Goal: Transaction & Acquisition: Purchase product/service

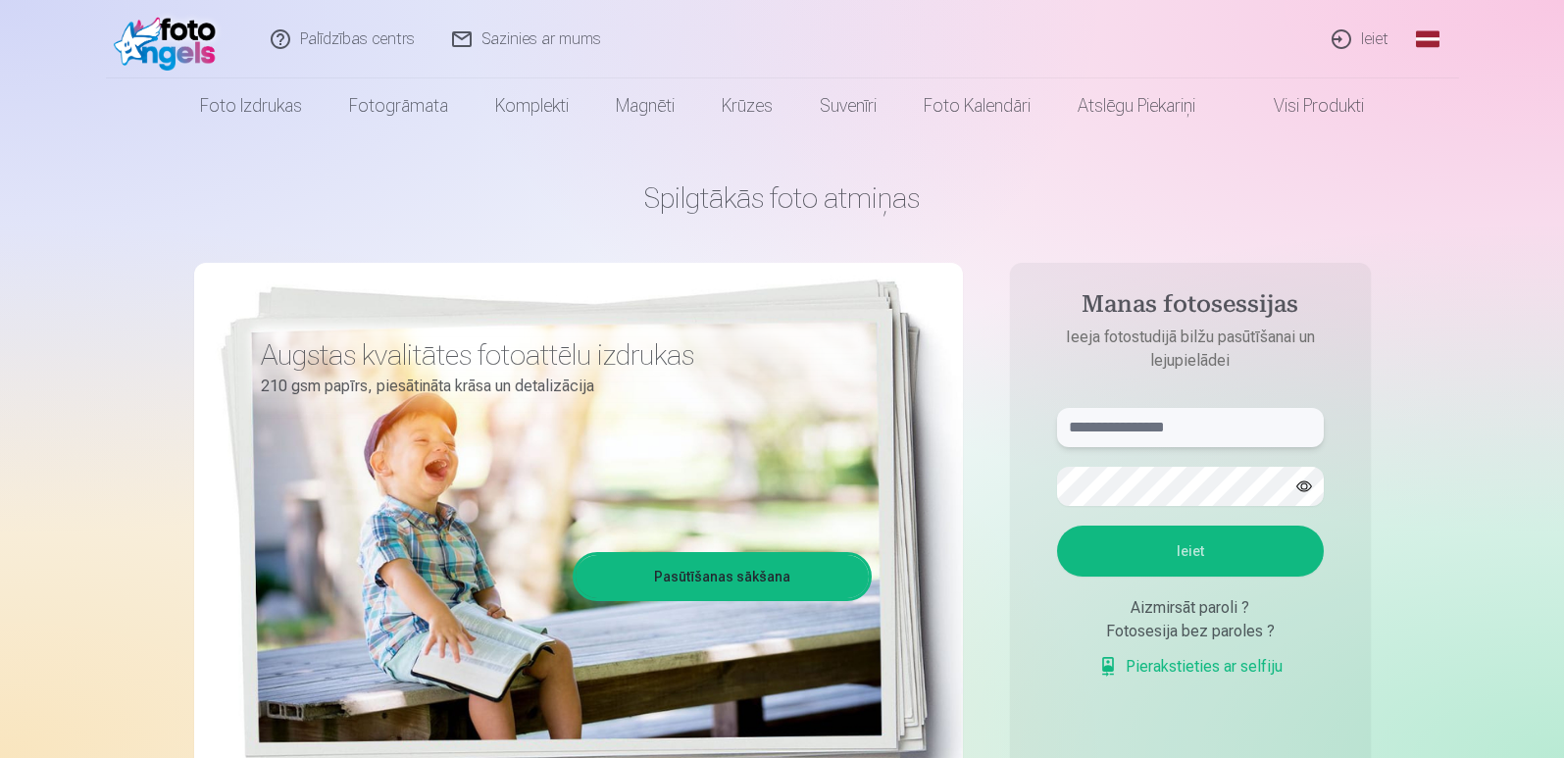
click at [1189, 427] on input "text" at bounding box center [1190, 427] width 267 height 39
type input "**********"
click at [1188, 543] on button "Ieiet" at bounding box center [1190, 551] width 267 height 51
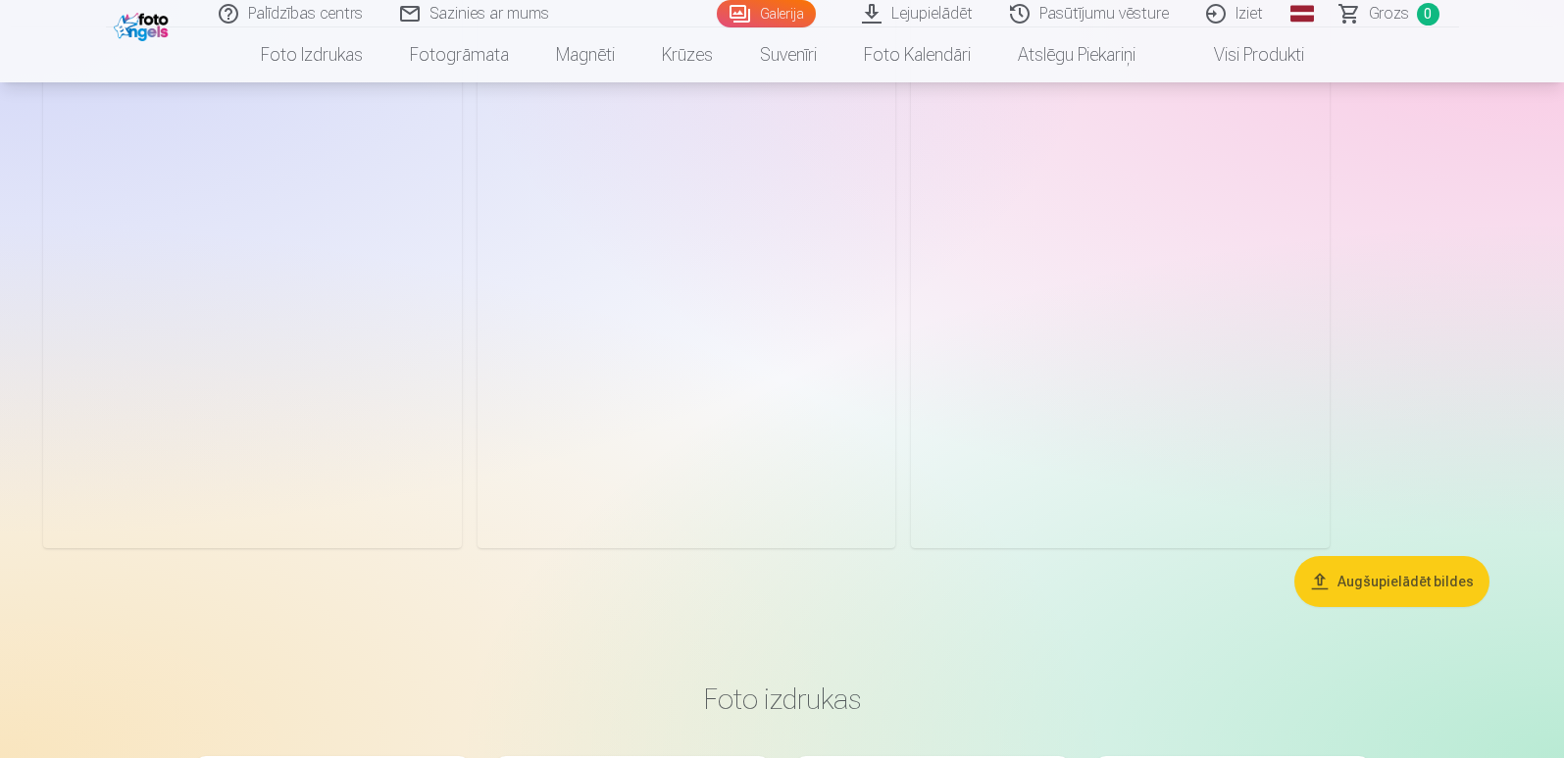
scroll to position [3629, 0]
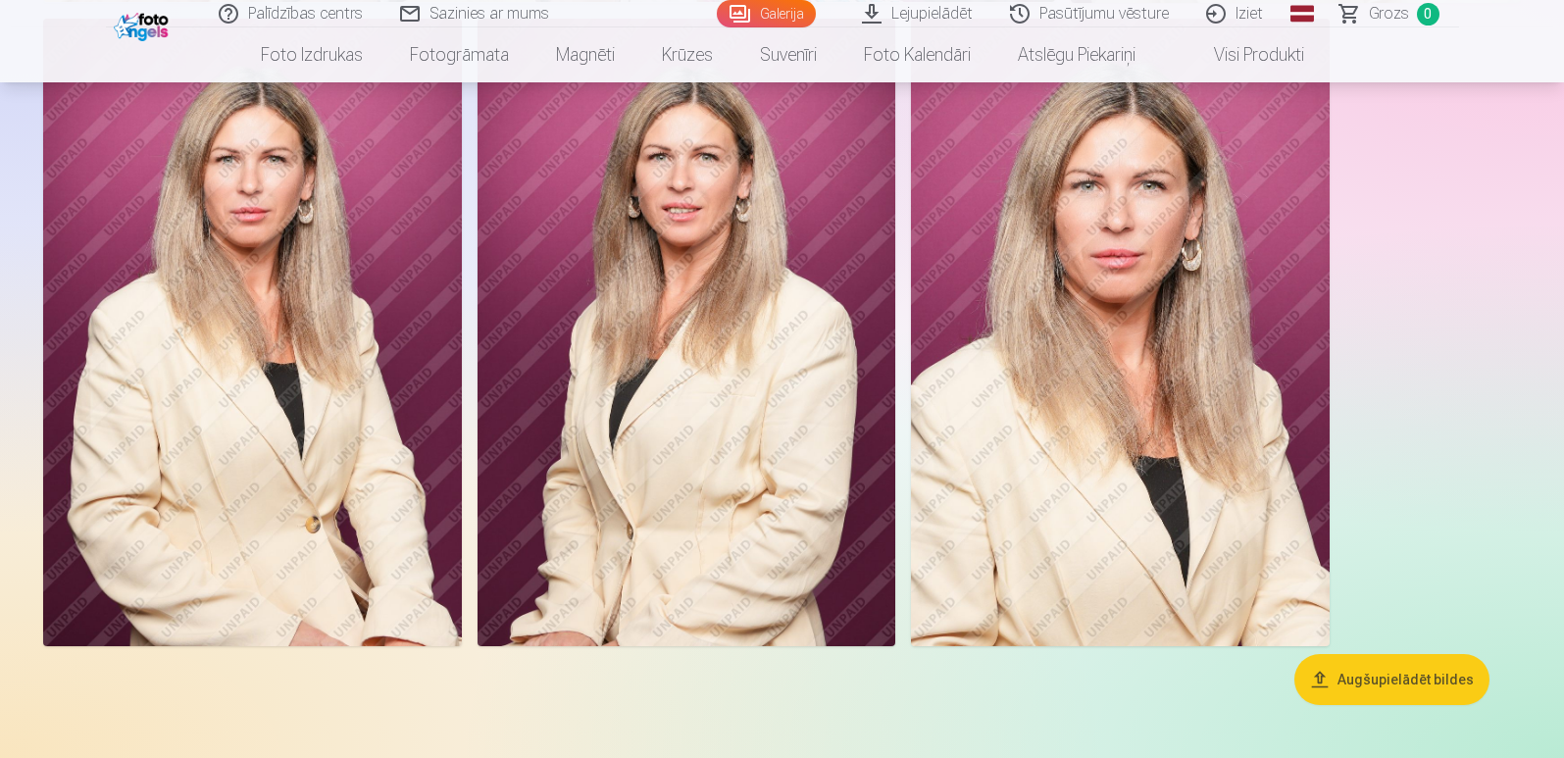
click at [336, 368] on img at bounding box center [252, 333] width 419 height 628
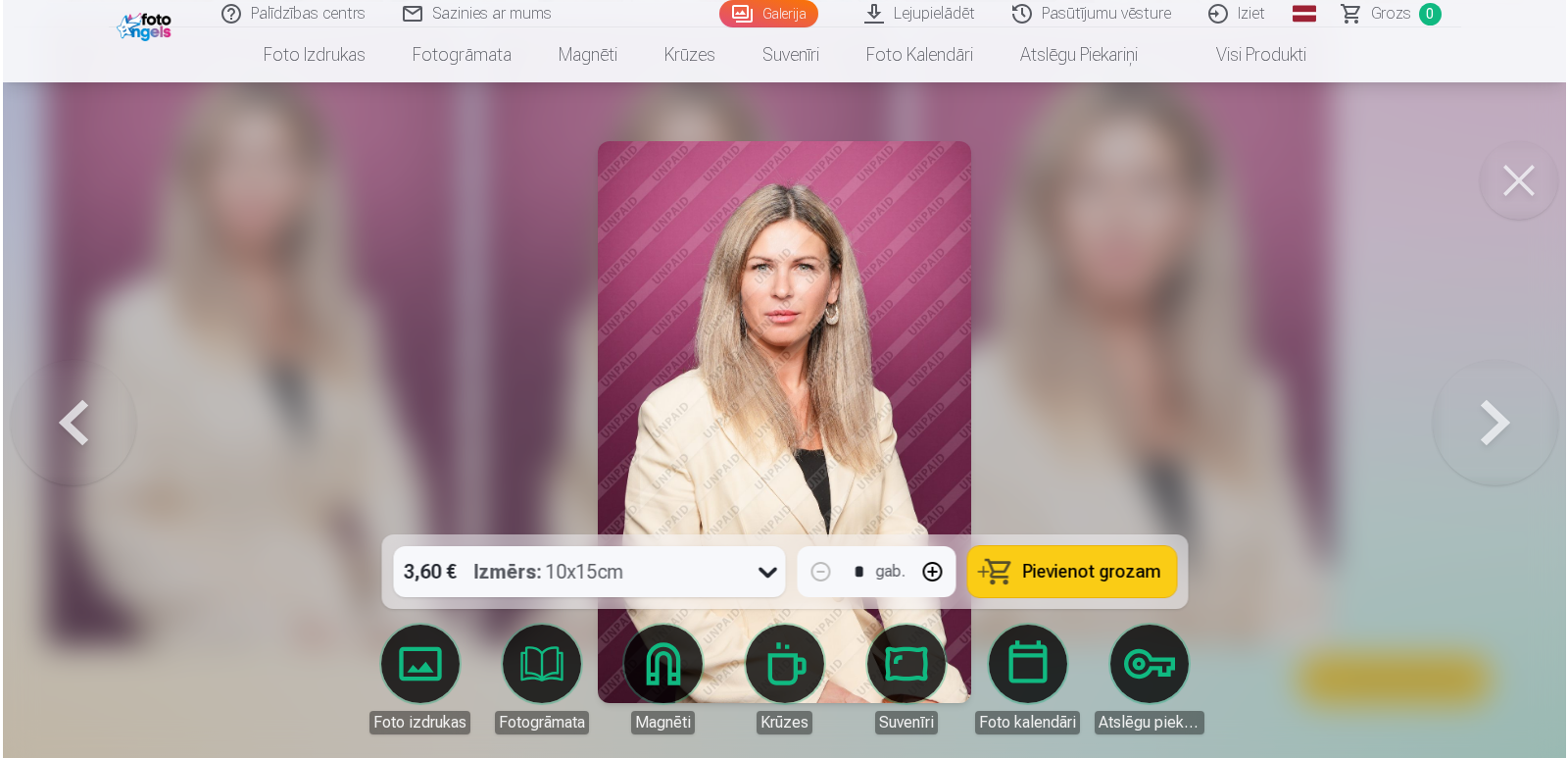
scroll to position [3639, 0]
click at [499, 370] on div at bounding box center [784, 379] width 1568 height 758
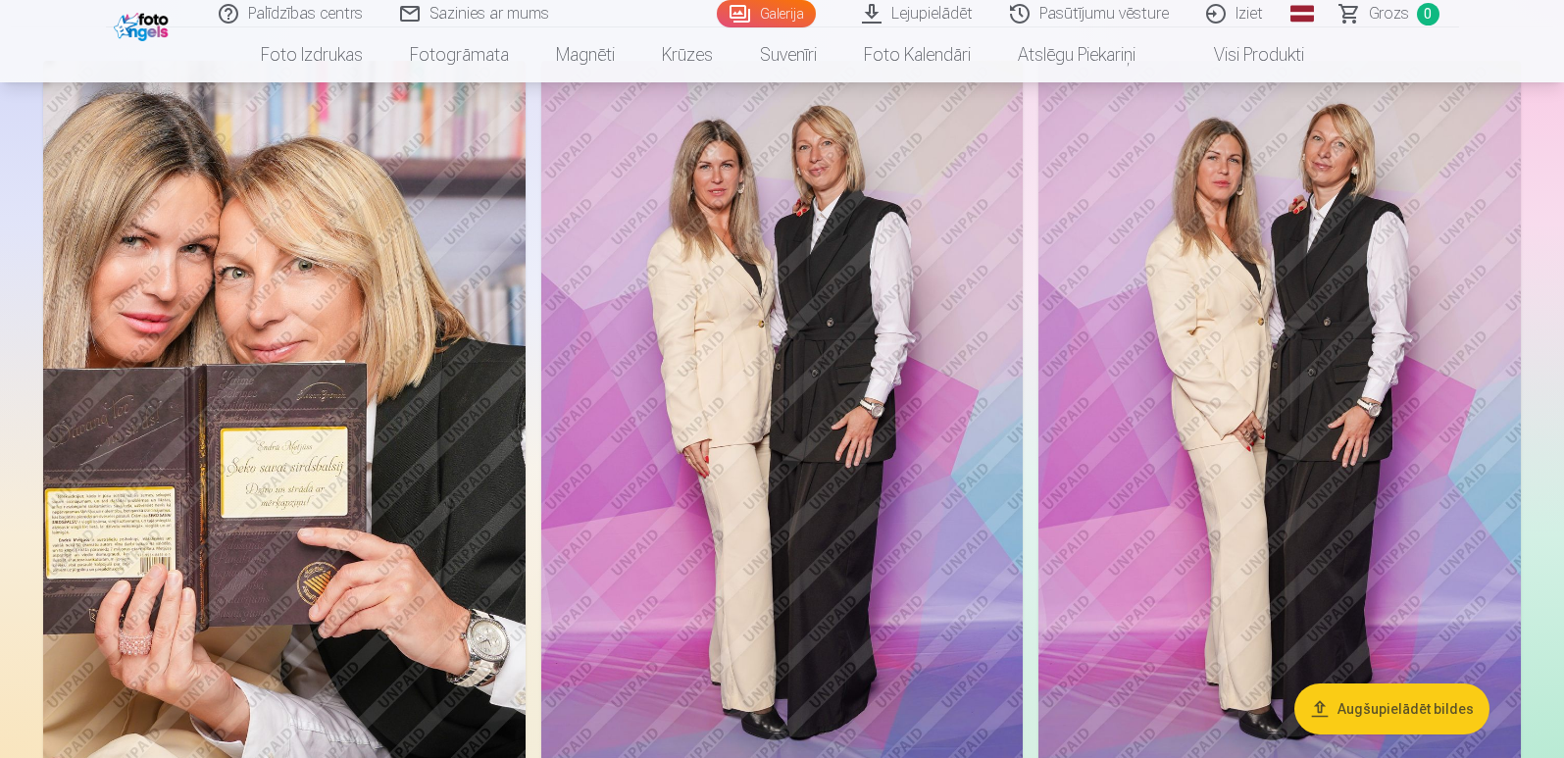
scroll to position [169, 0]
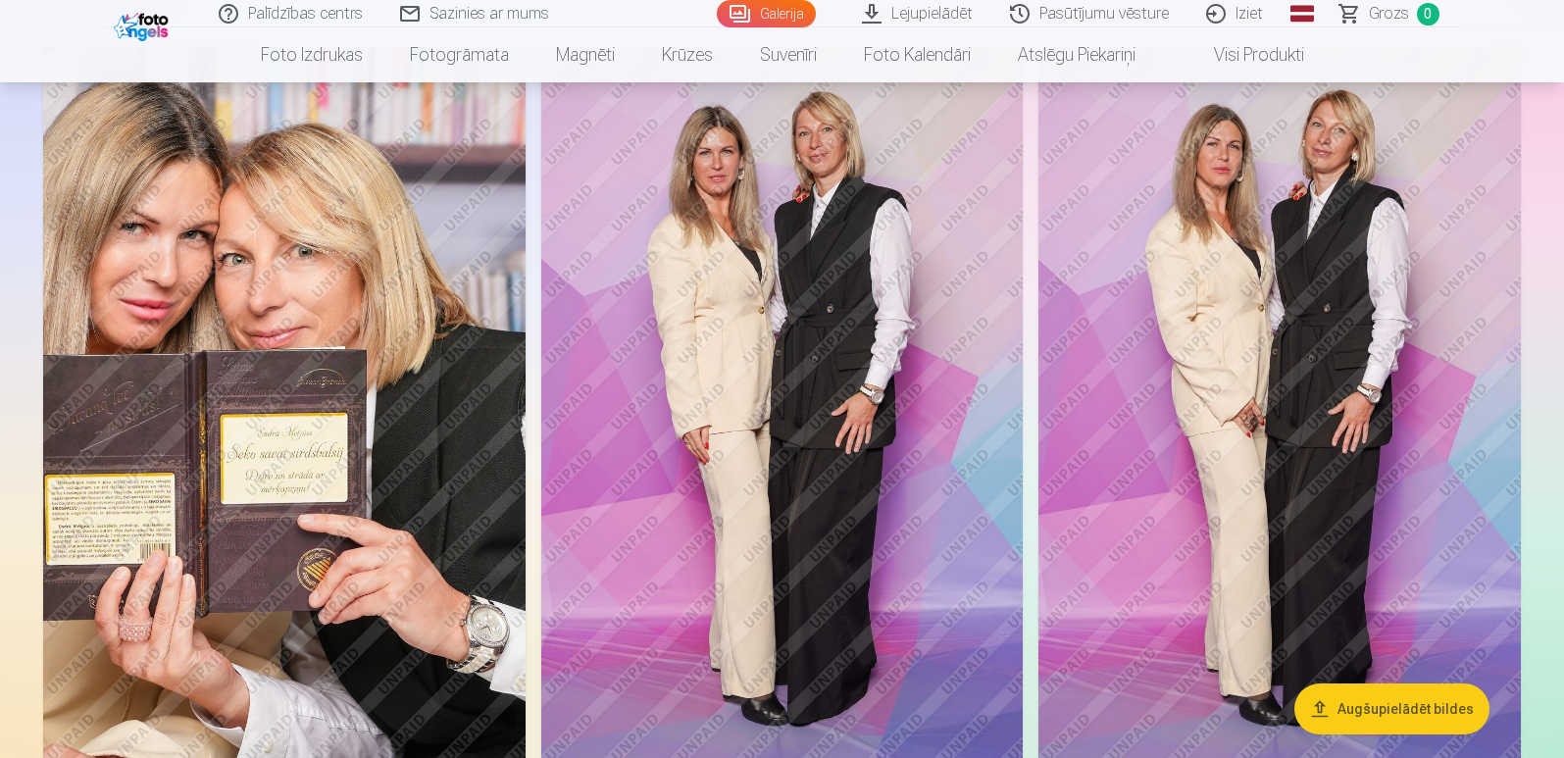
click at [1408, 721] on button "Augšupielādēt bildes" at bounding box center [1392, 709] width 195 height 51
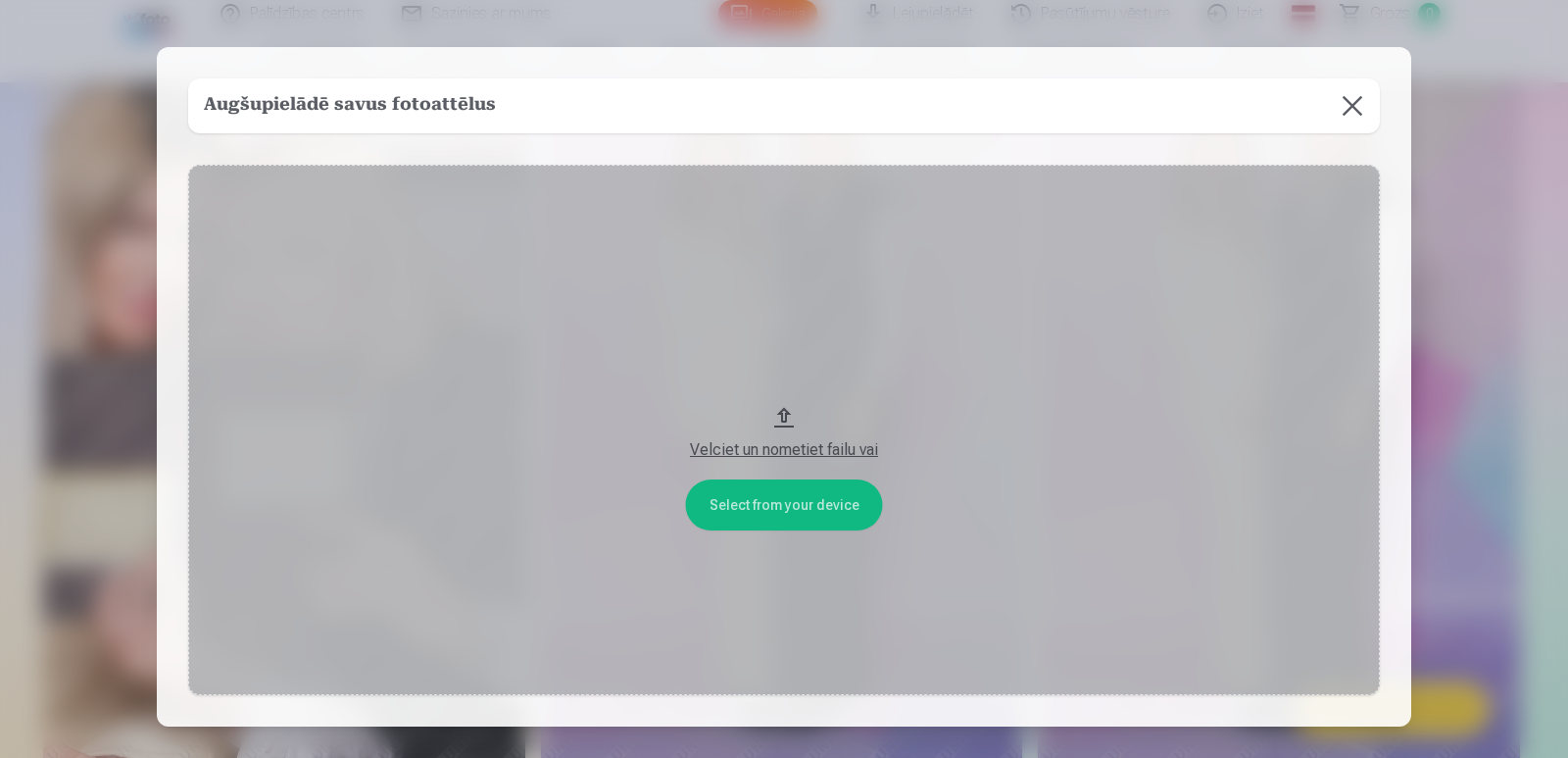
click at [1354, 103] on button at bounding box center [1352, 105] width 55 height 55
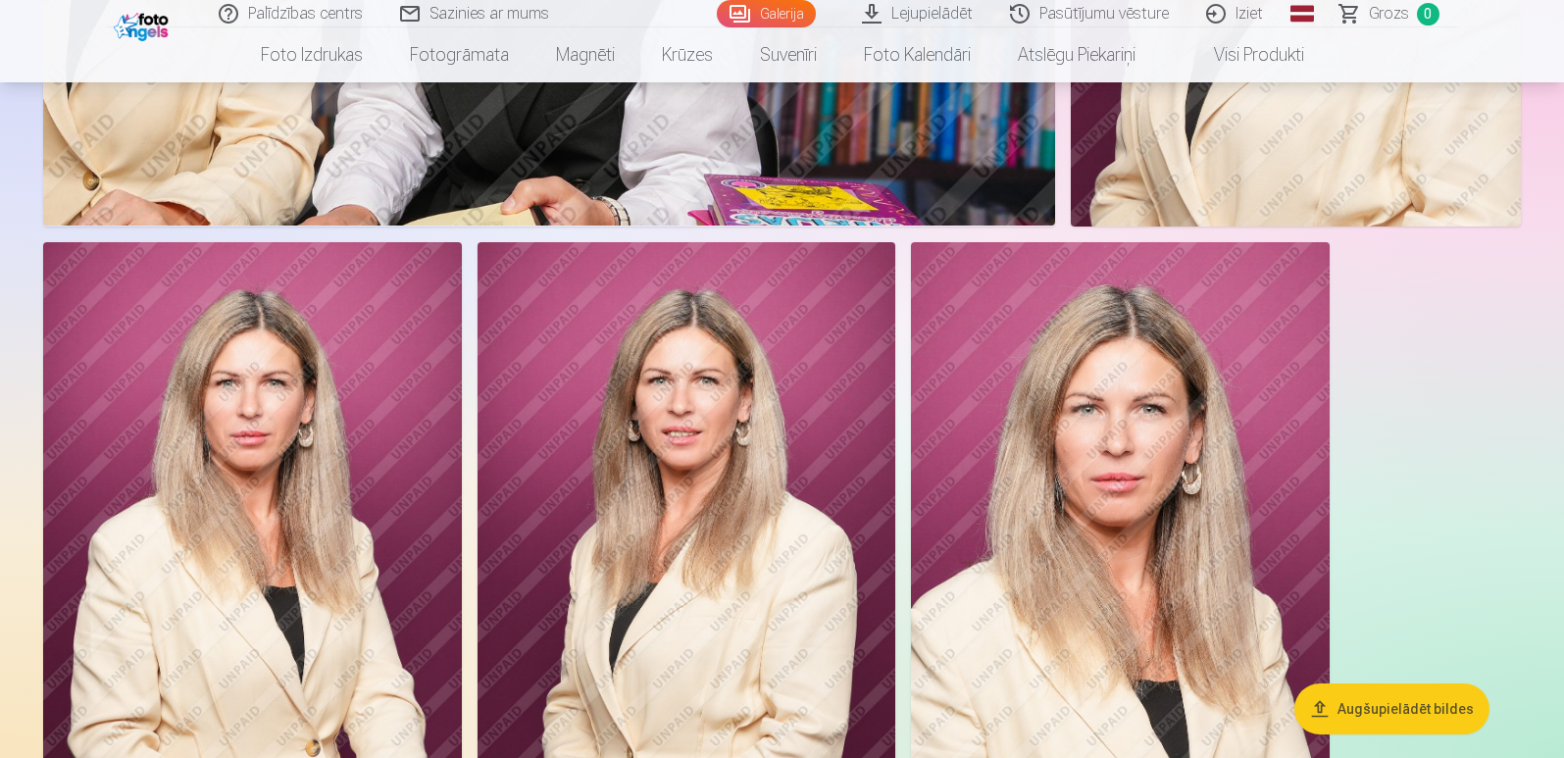
scroll to position [3601, 0]
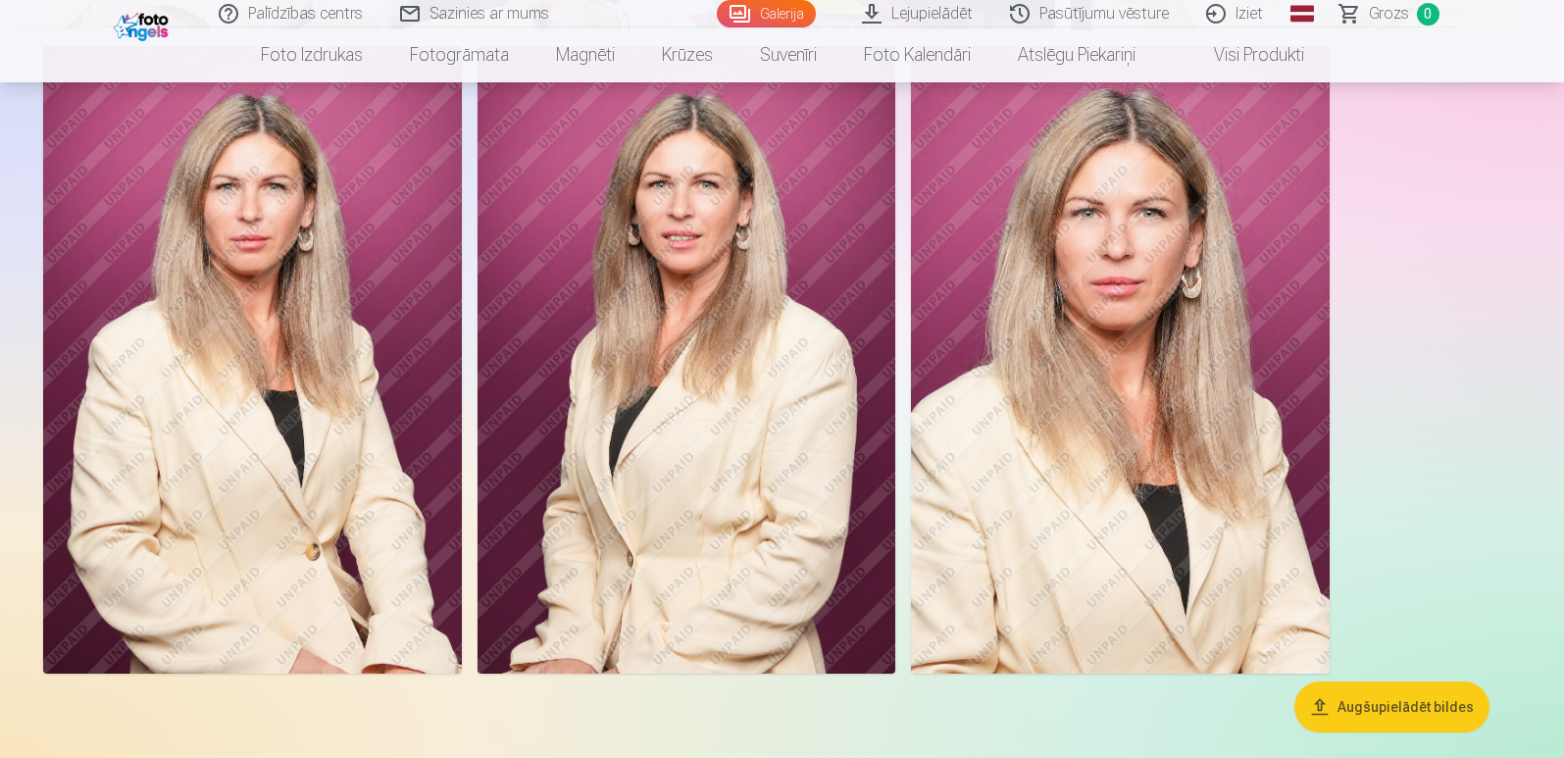
click at [342, 385] on img at bounding box center [252, 360] width 419 height 628
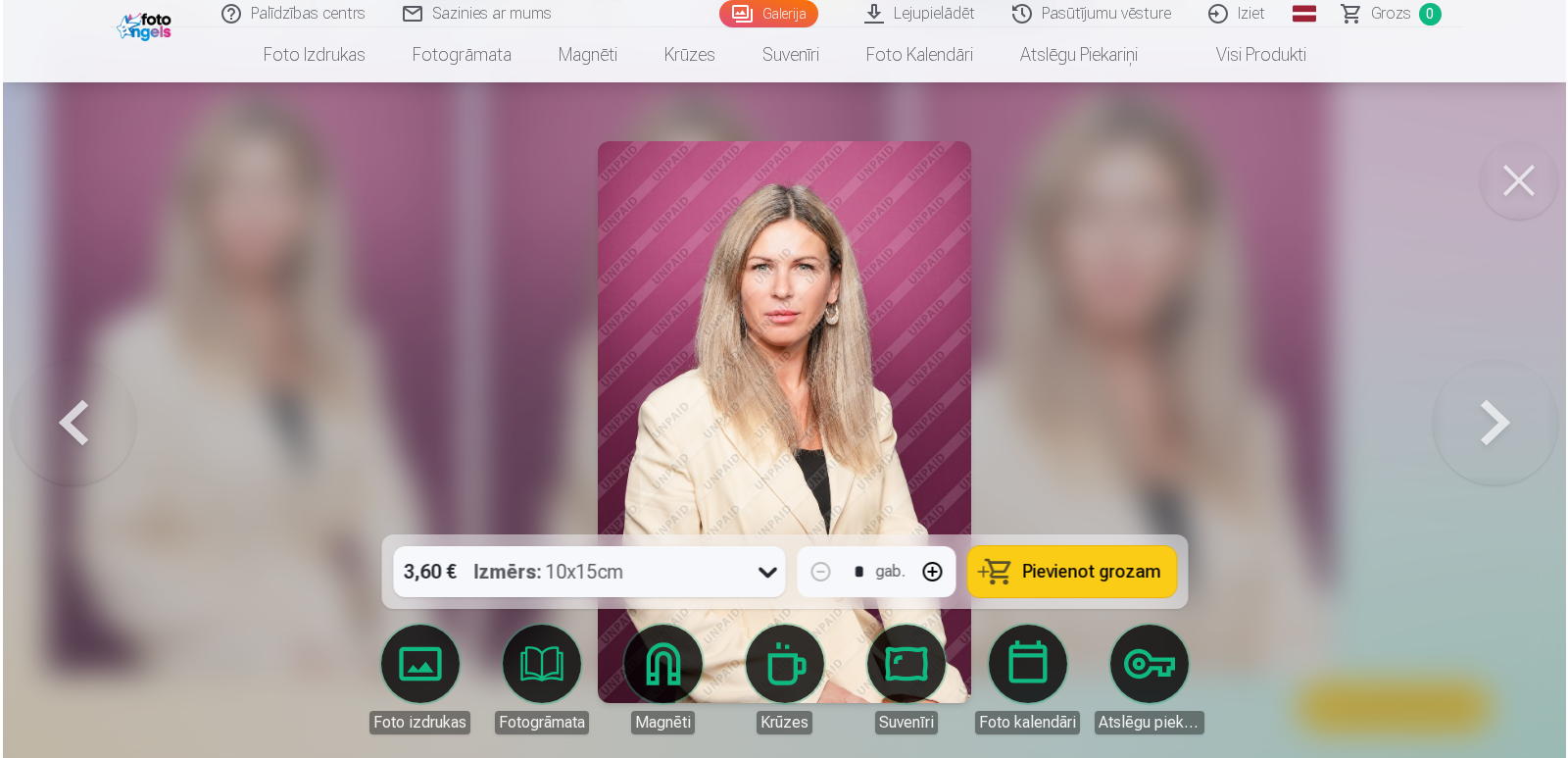
scroll to position [3611, 0]
click at [1519, 192] on button at bounding box center [1521, 180] width 78 height 78
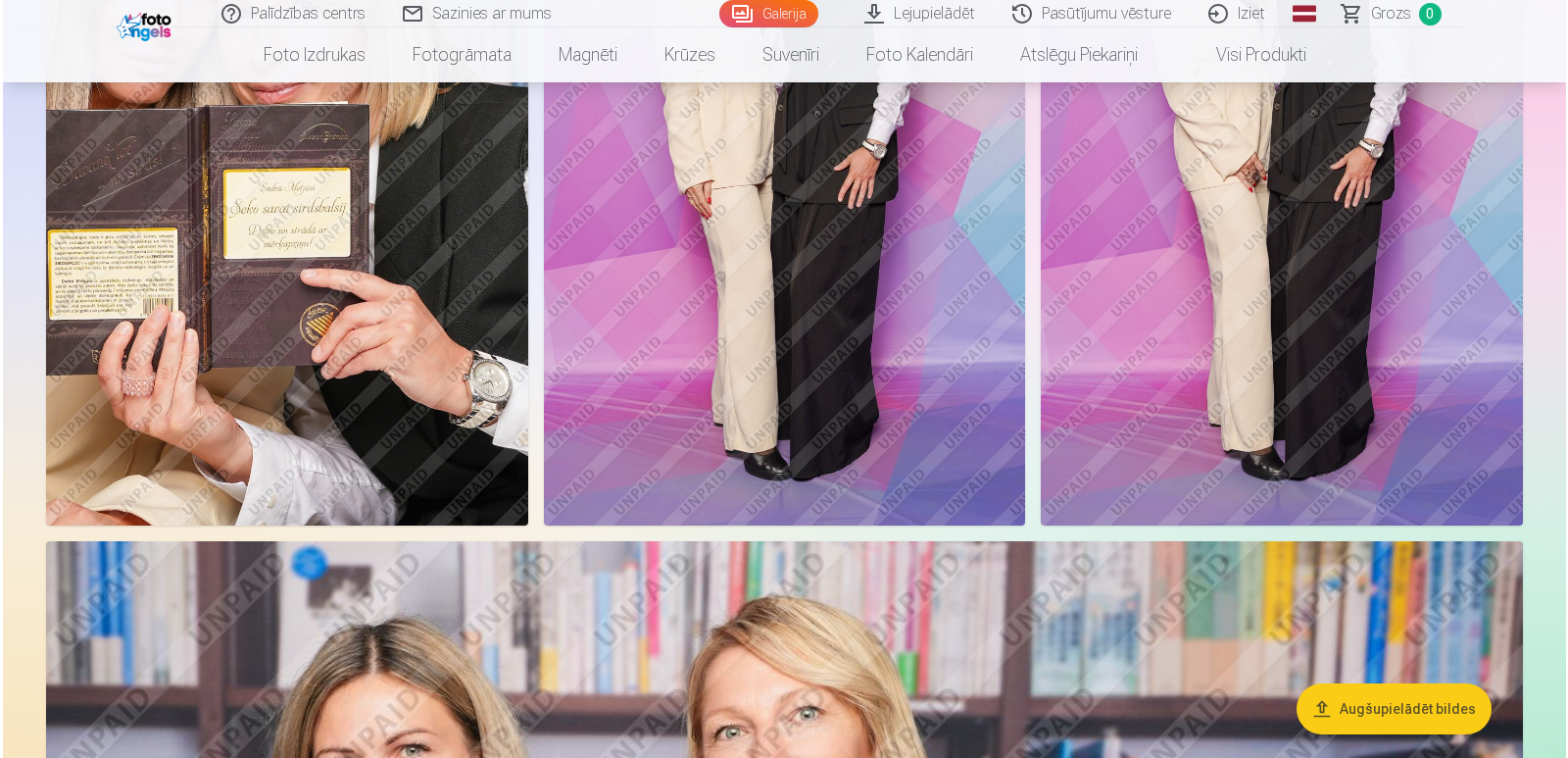
scroll to position [659, 0]
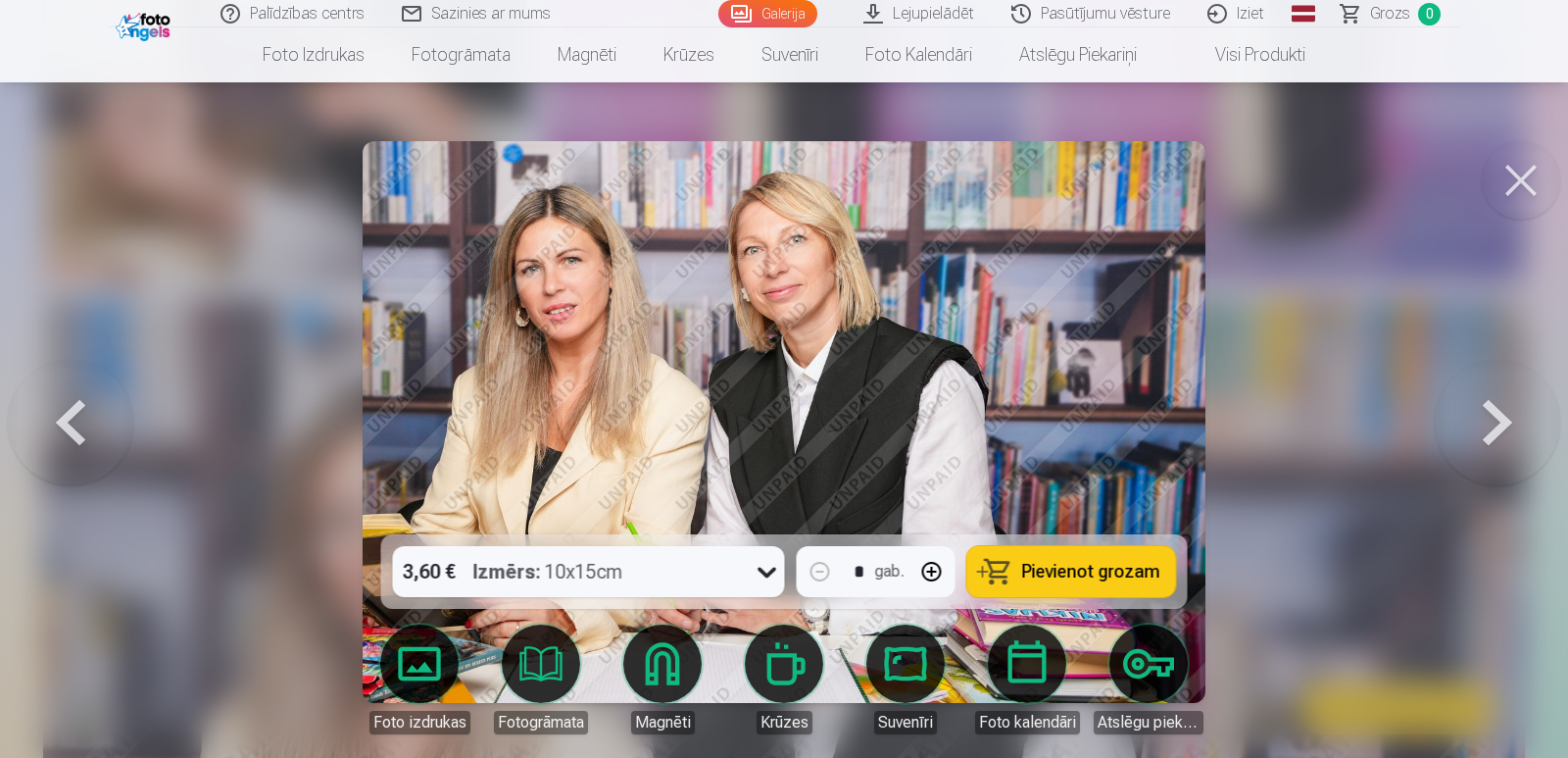
click at [914, 6] on link "Lejupielādēt" at bounding box center [919, 13] width 148 height 27
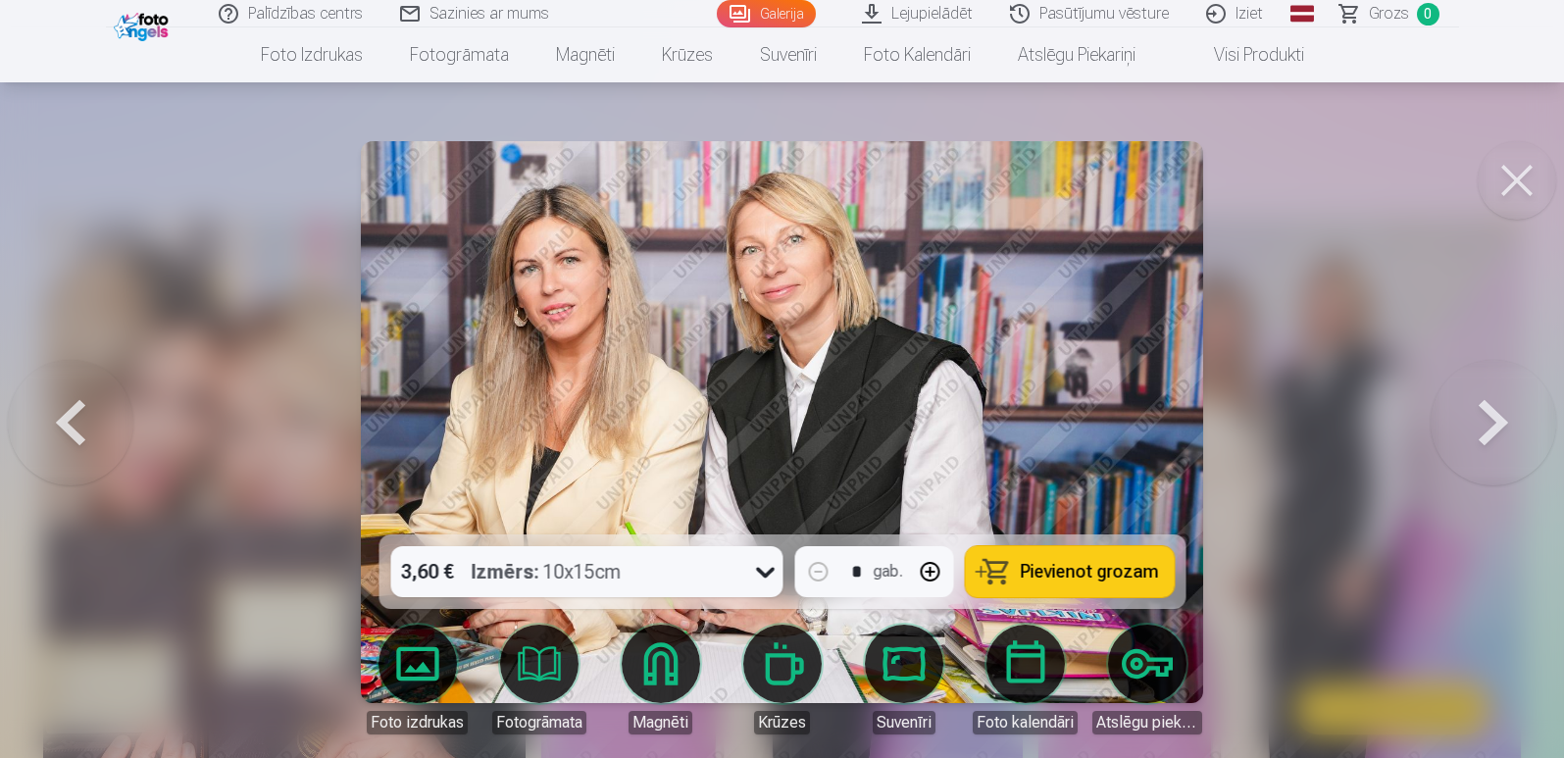
scroll to position [487, 0]
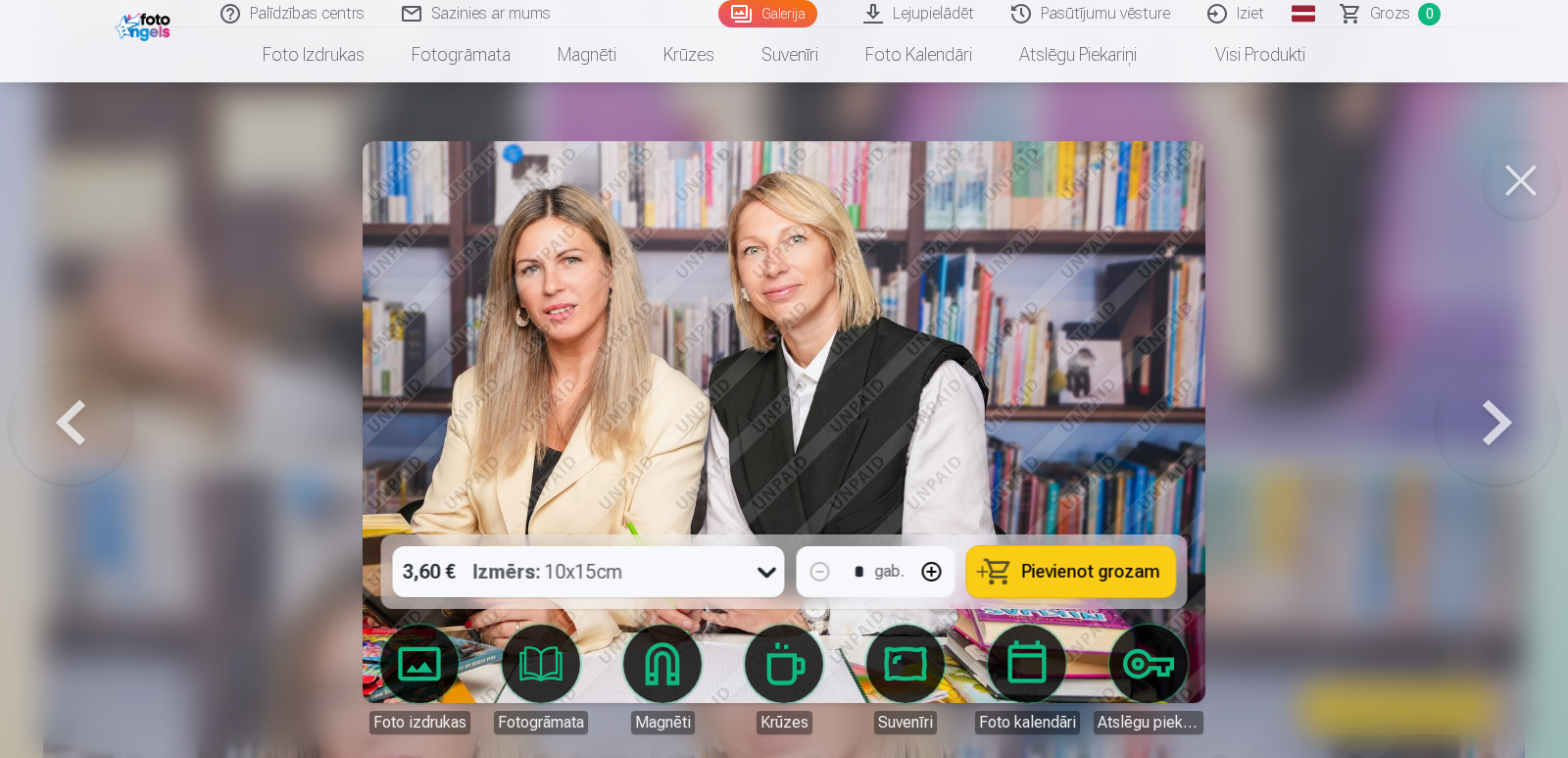
click at [1487, 429] on button at bounding box center [1498, 422] width 126 height 185
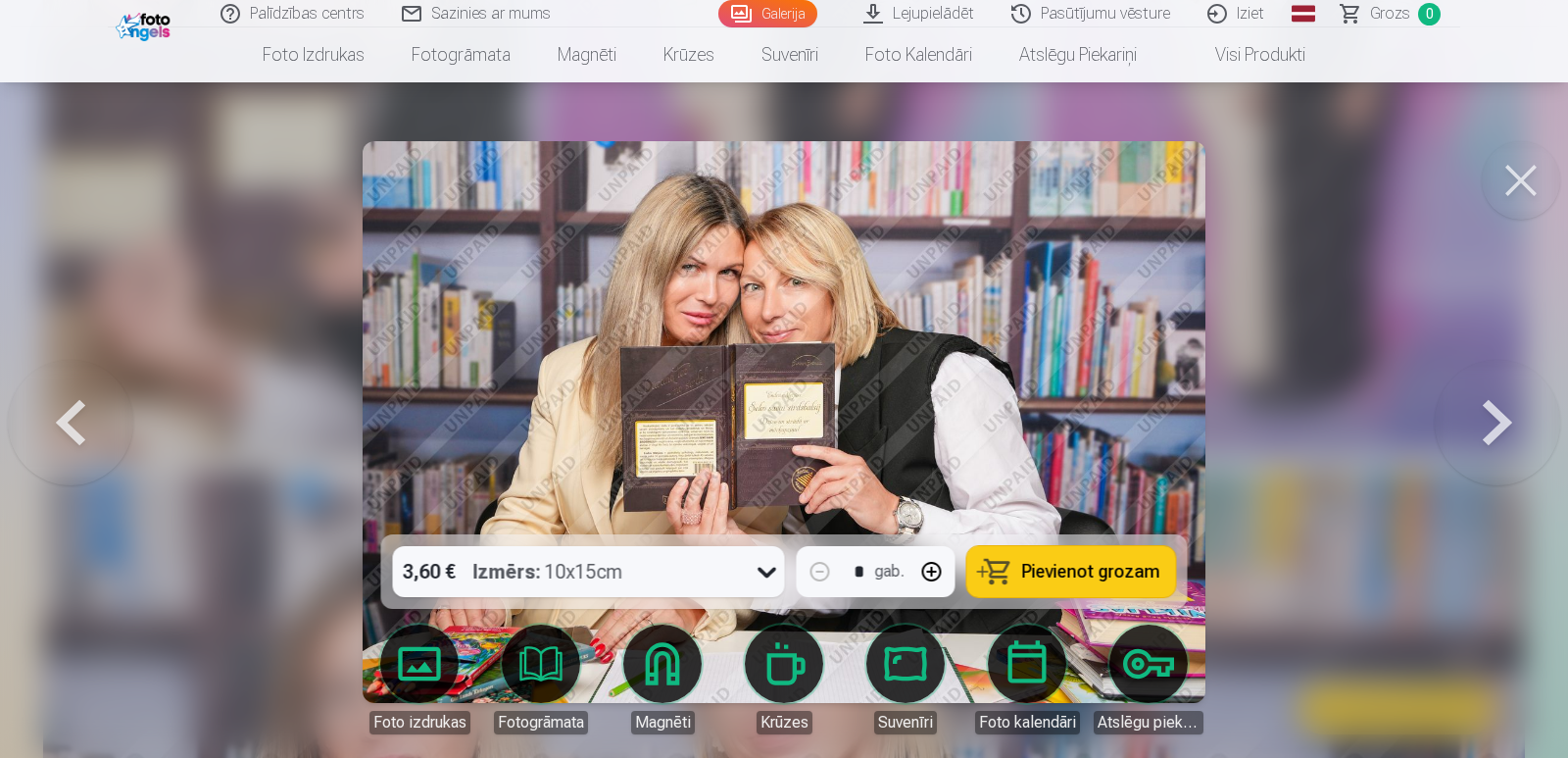
click at [1487, 429] on button at bounding box center [1498, 422] width 126 height 185
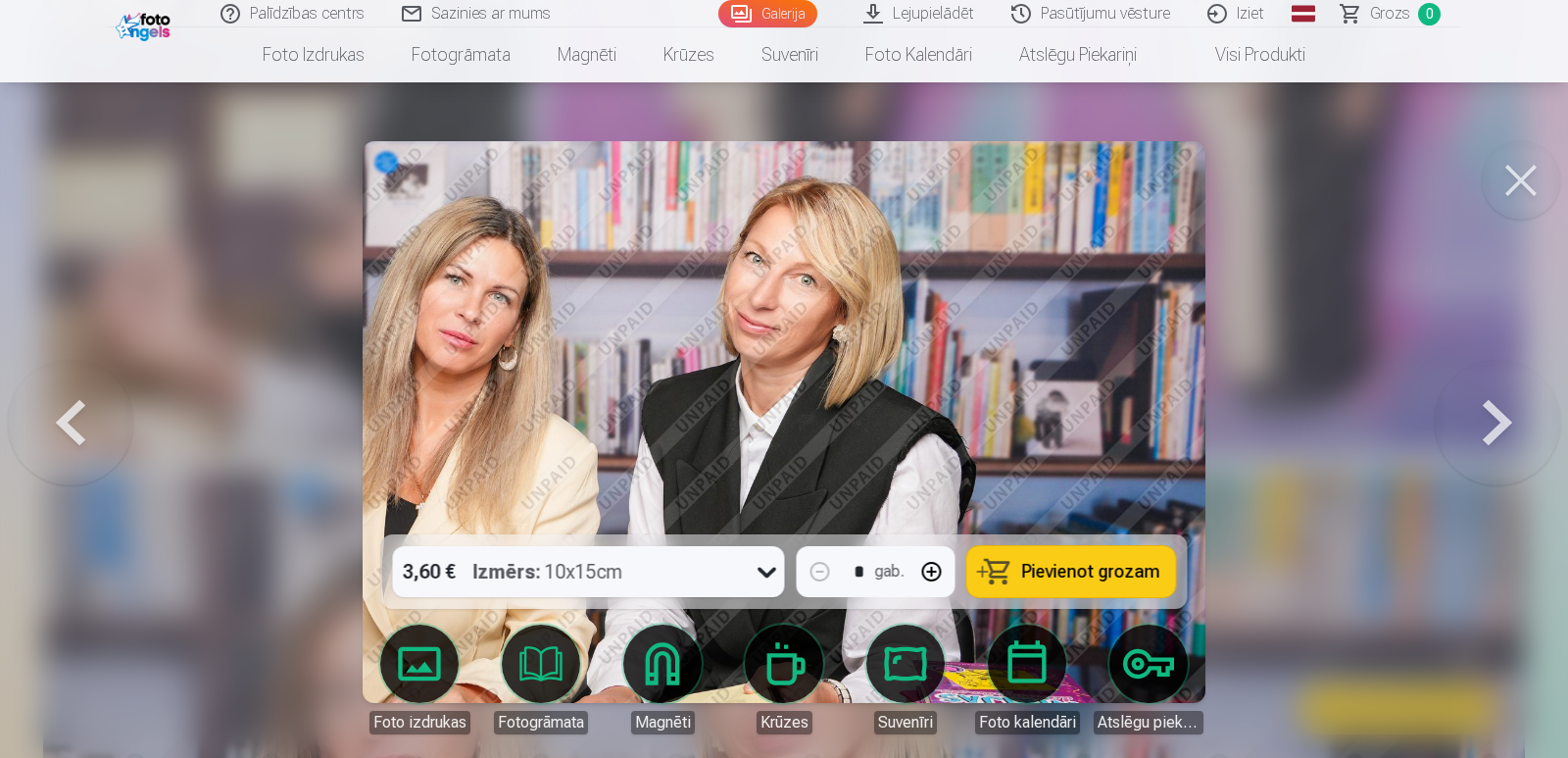
click at [74, 410] on button at bounding box center [71, 422] width 126 height 185
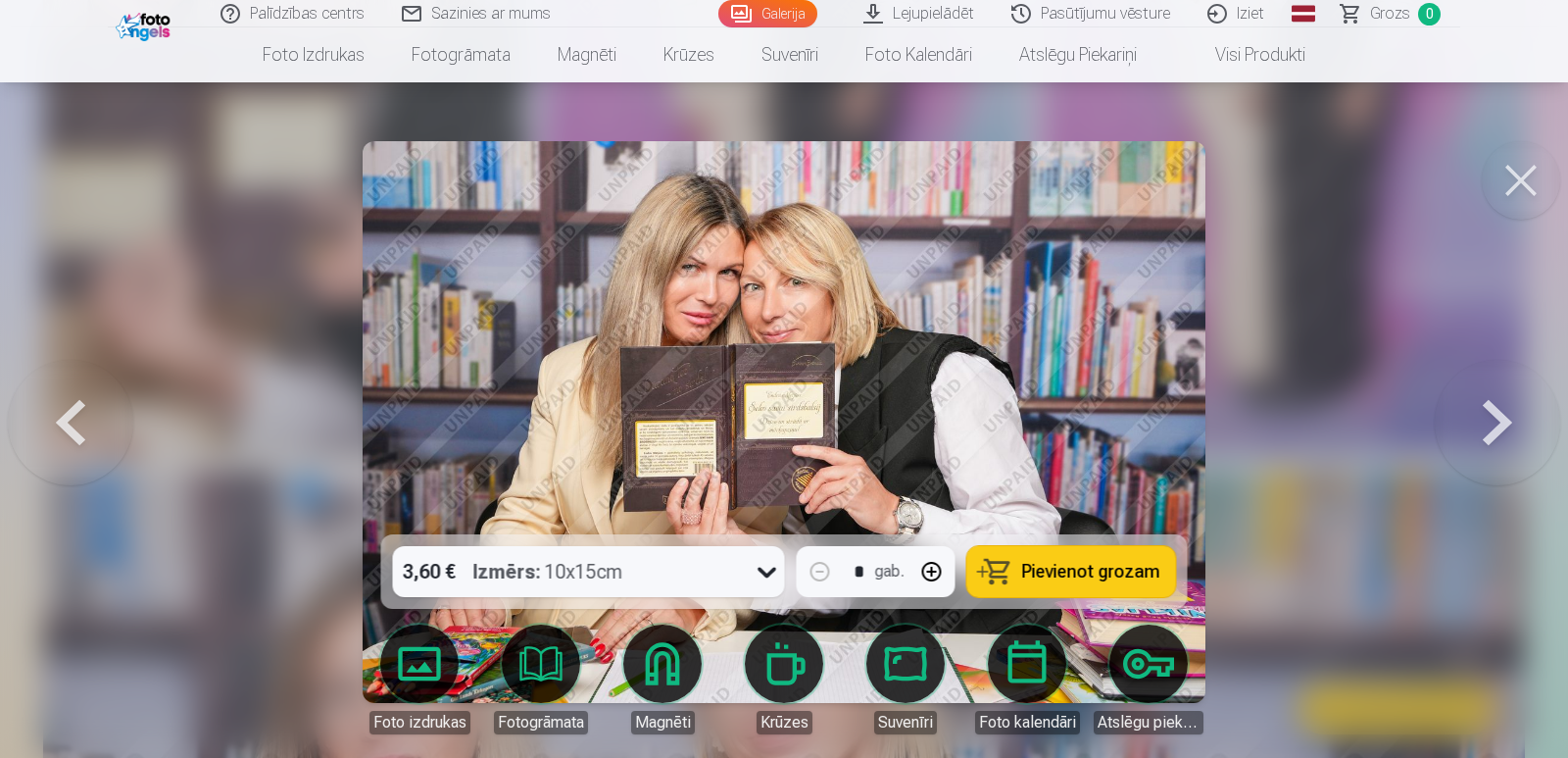
click at [1037, 574] on span "Pievienot grozam" at bounding box center [1091, 572] width 138 height 18
click at [1499, 418] on button at bounding box center [1498, 422] width 126 height 185
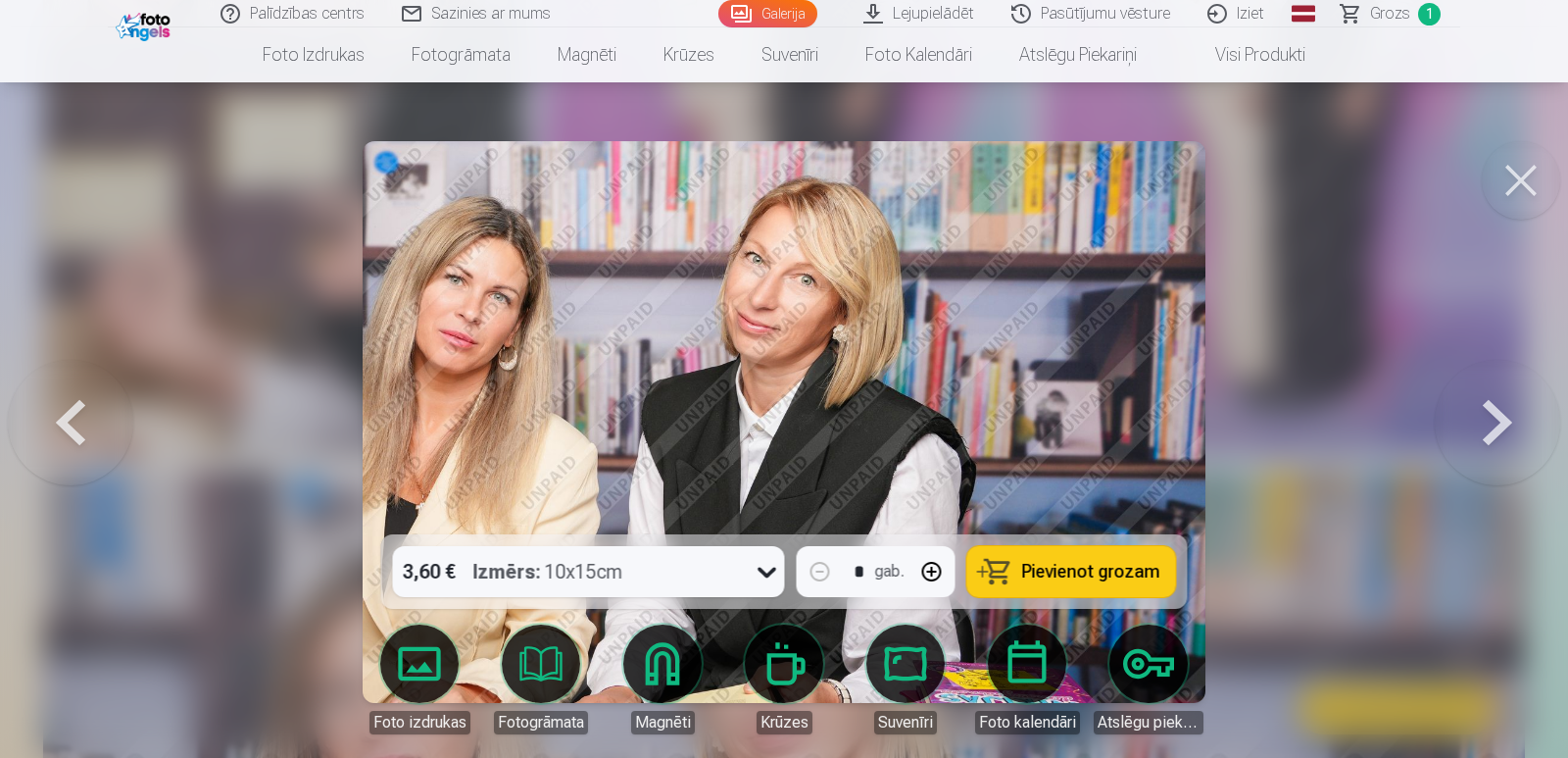
click at [1499, 418] on button at bounding box center [1498, 422] width 126 height 185
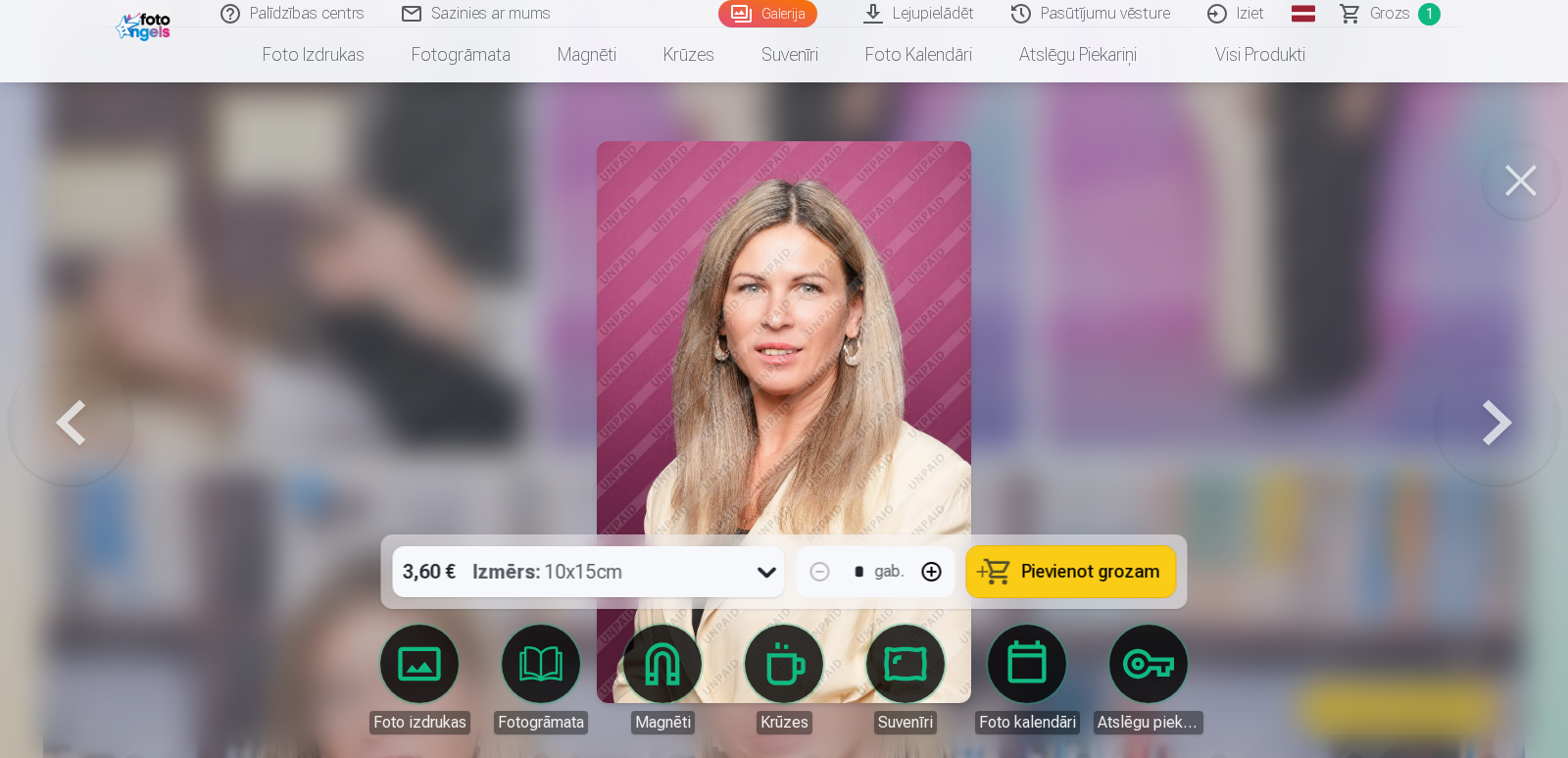
click at [1499, 418] on button at bounding box center [1498, 422] width 126 height 185
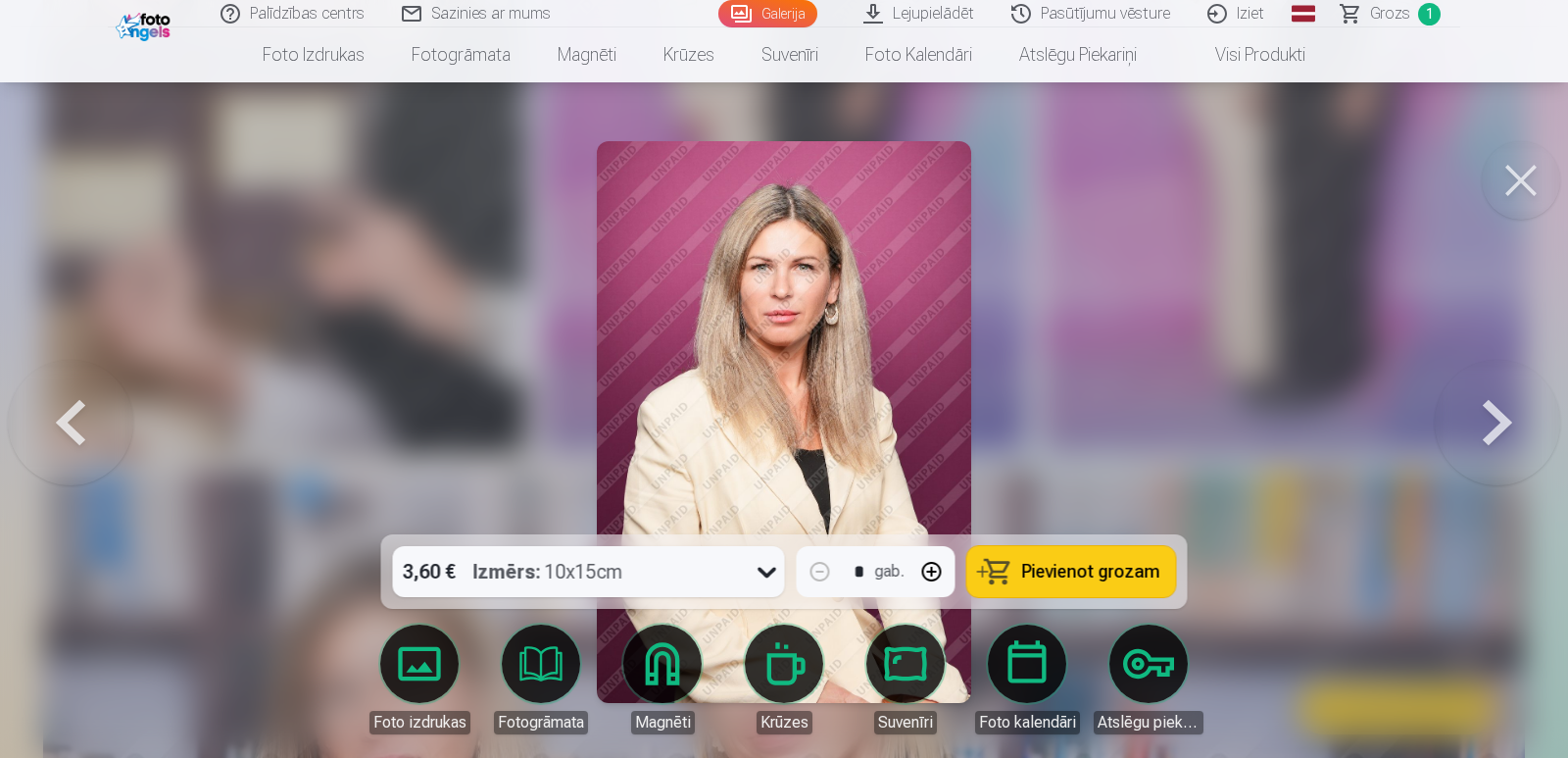
click at [1499, 418] on button at bounding box center [1498, 422] width 126 height 185
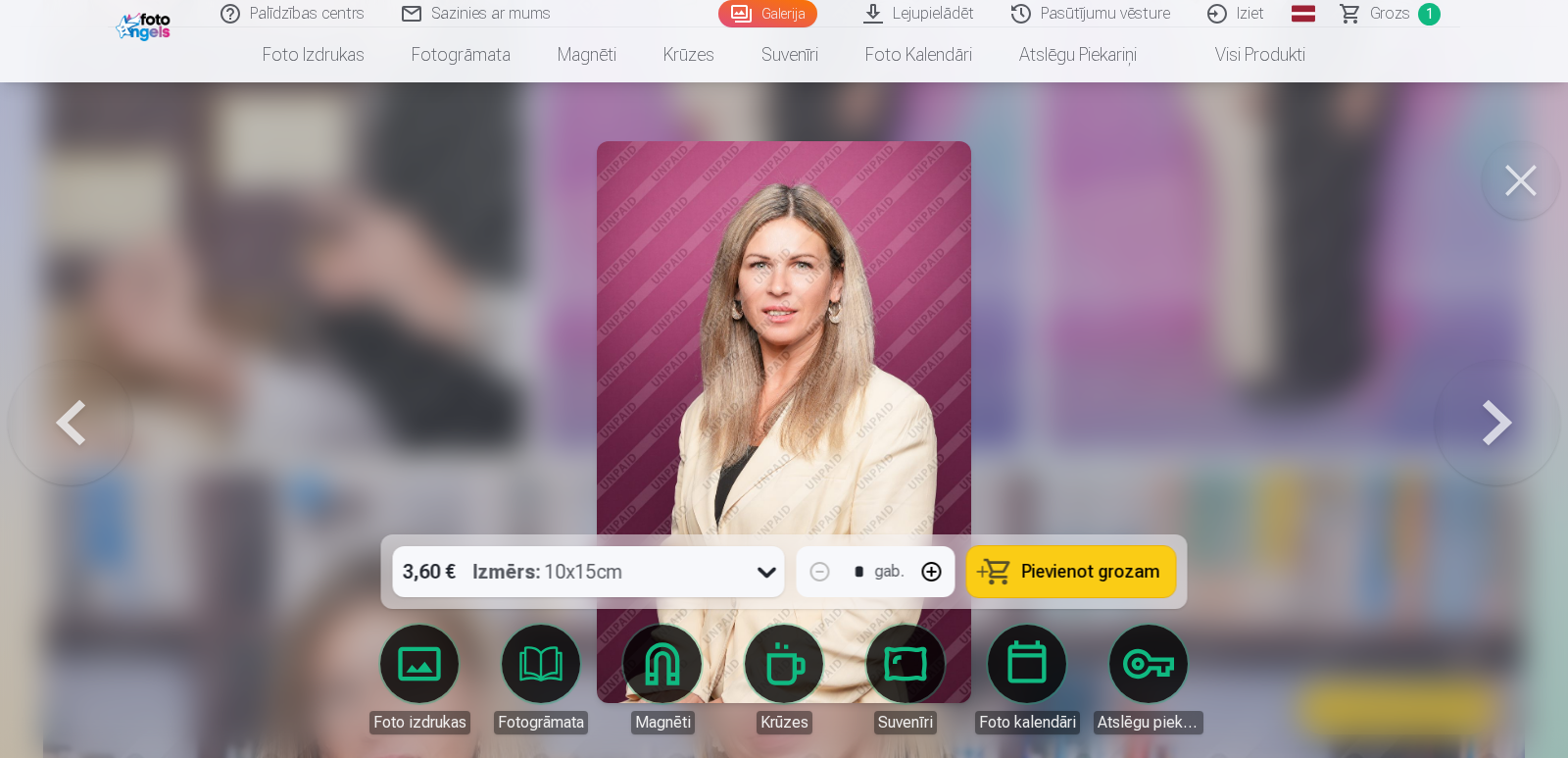
click at [1499, 418] on button at bounding box center [1498, 422] width 126 height 185
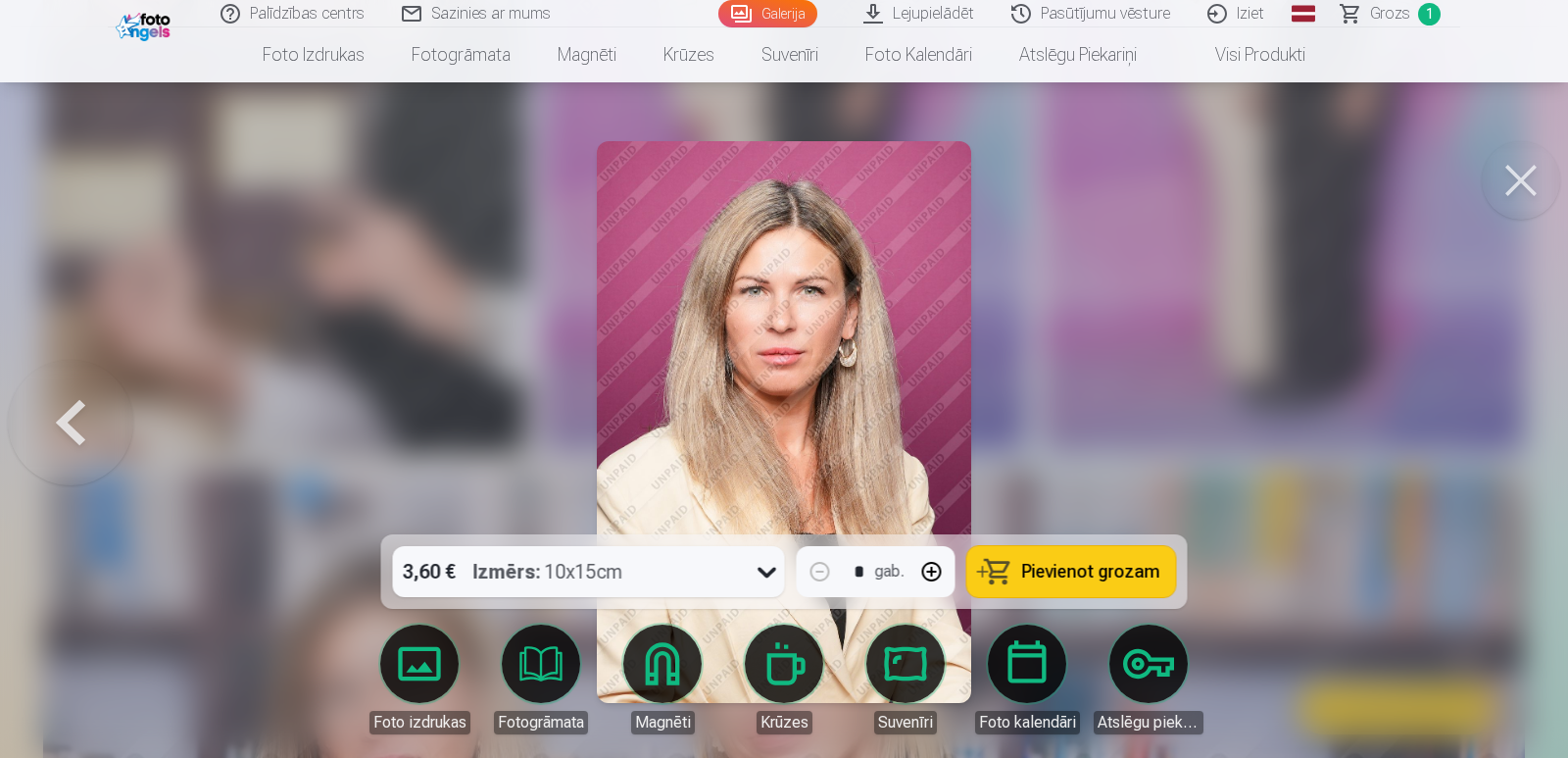
click at [77, 391] on button at bounding box center [71, 422] width 126 height 185
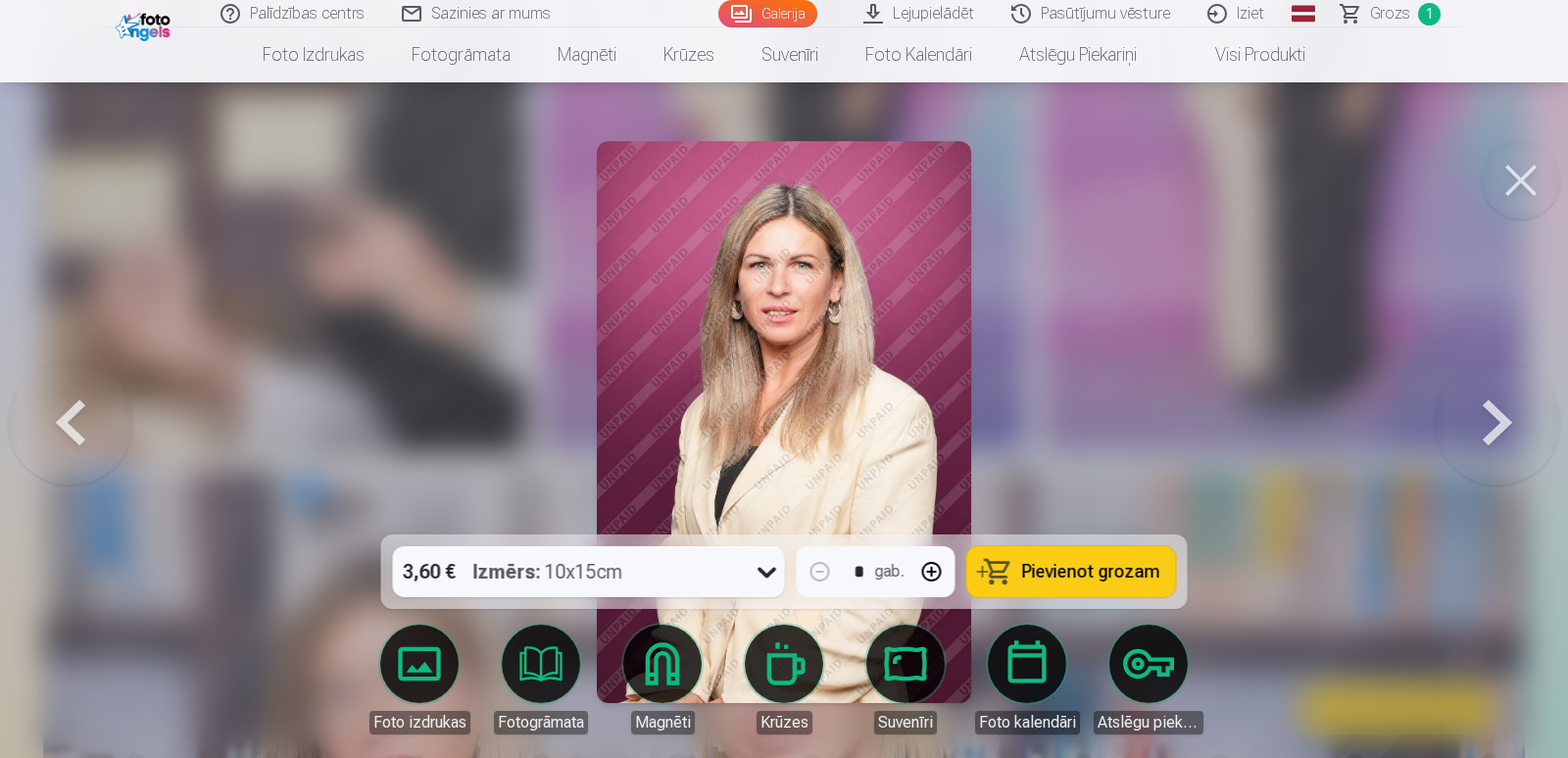
click at [77, 392] on button at bounding box center [71, 422] width 126 height 185
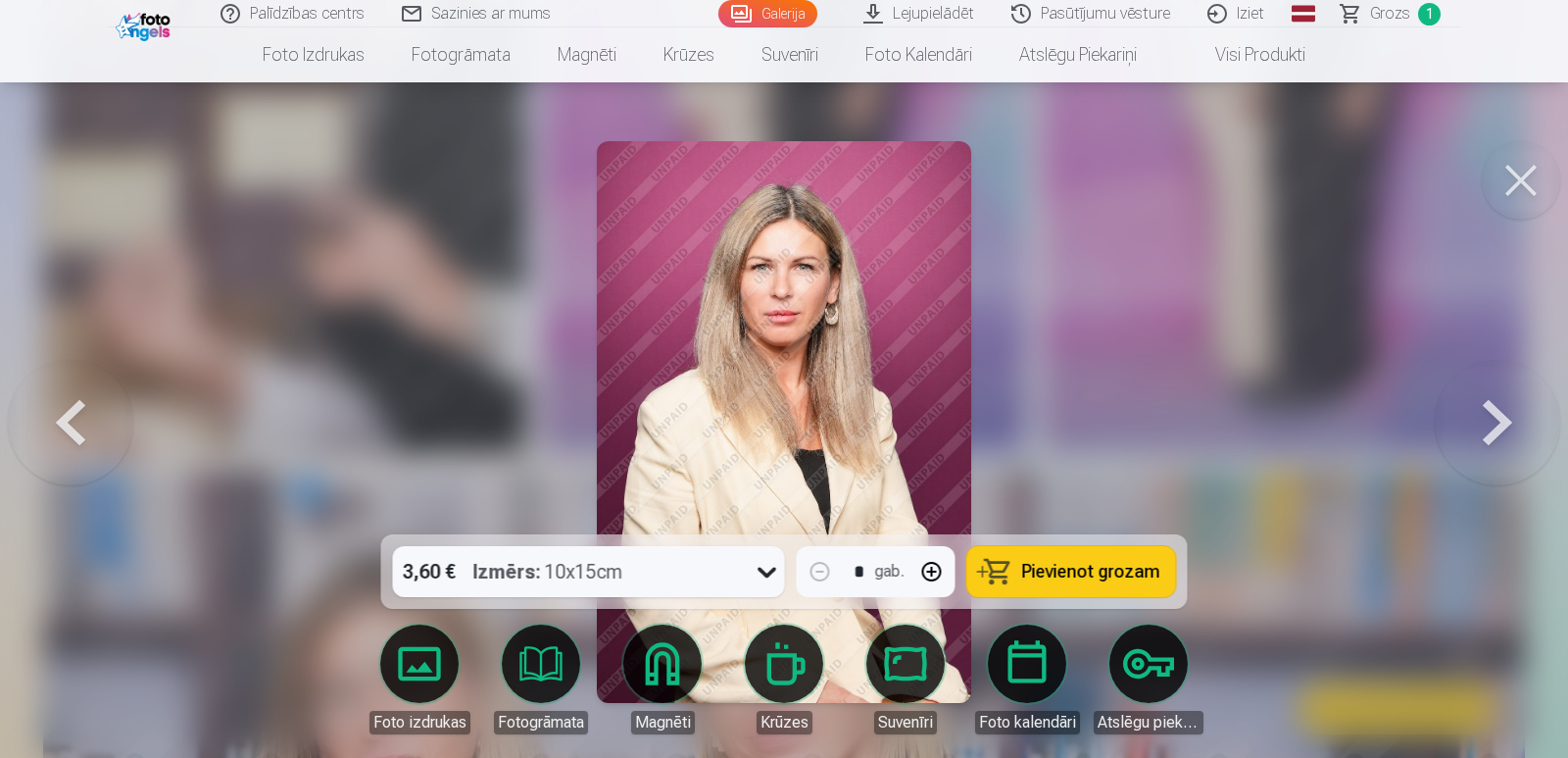
click at [797, 321] on img at bounding box center [784, 422] width 375 height 562
click at [1033, 558] on button "Pievienot grozam" at bounding box center [1071, 571] width 209 height 51
click at [773, 578] on icon at bounding box center [767, 571] width 31 height 31
click at [1327, 263] on div at bounding box center [784, 379] width 1568 height 758
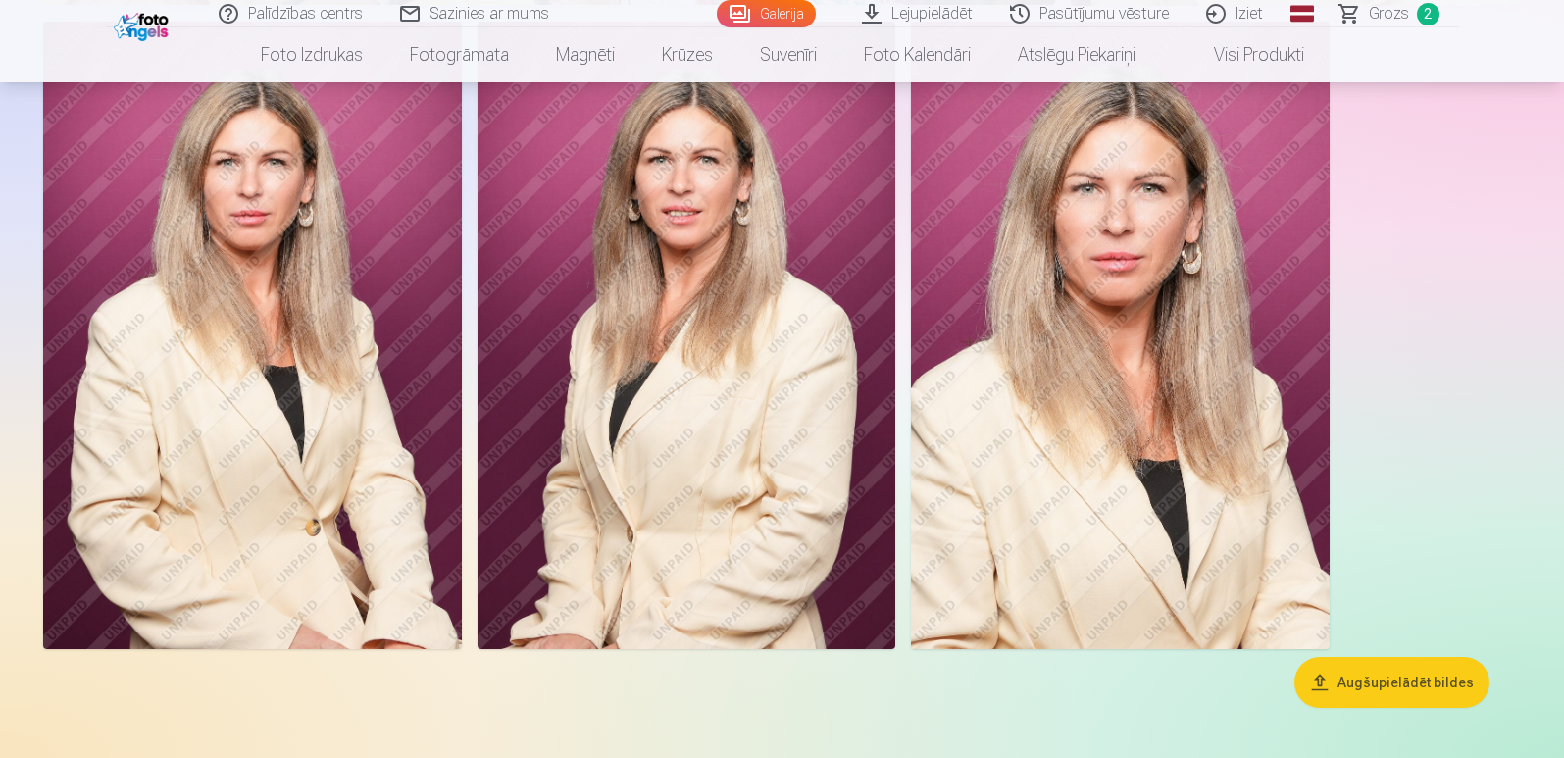
scroll to position [4214, 0]
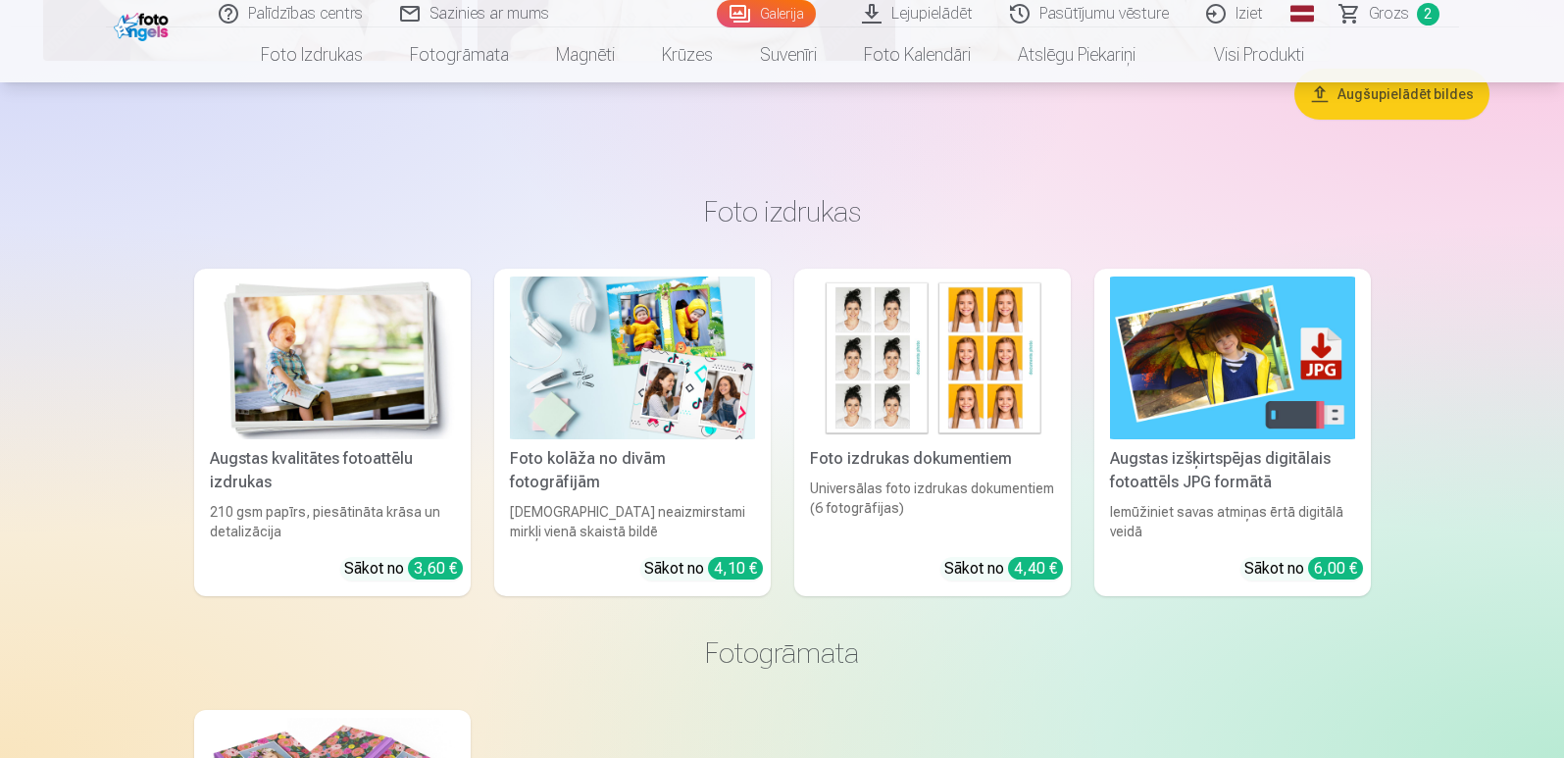
click at [1413, 12] on link "Grozs 2" at bounding box center [1390, 13] width 137 height 27
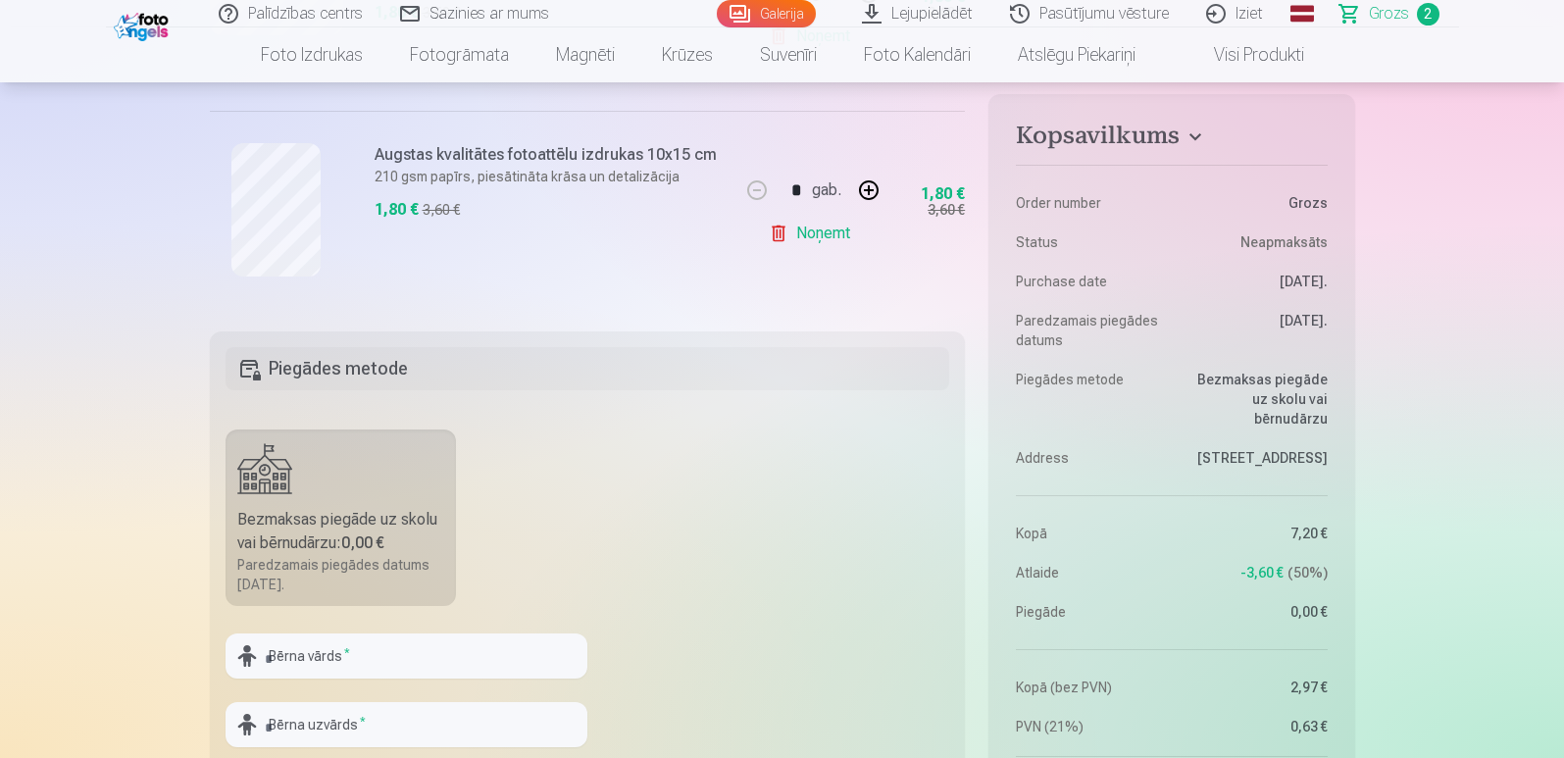
scroll to position [98, 0]
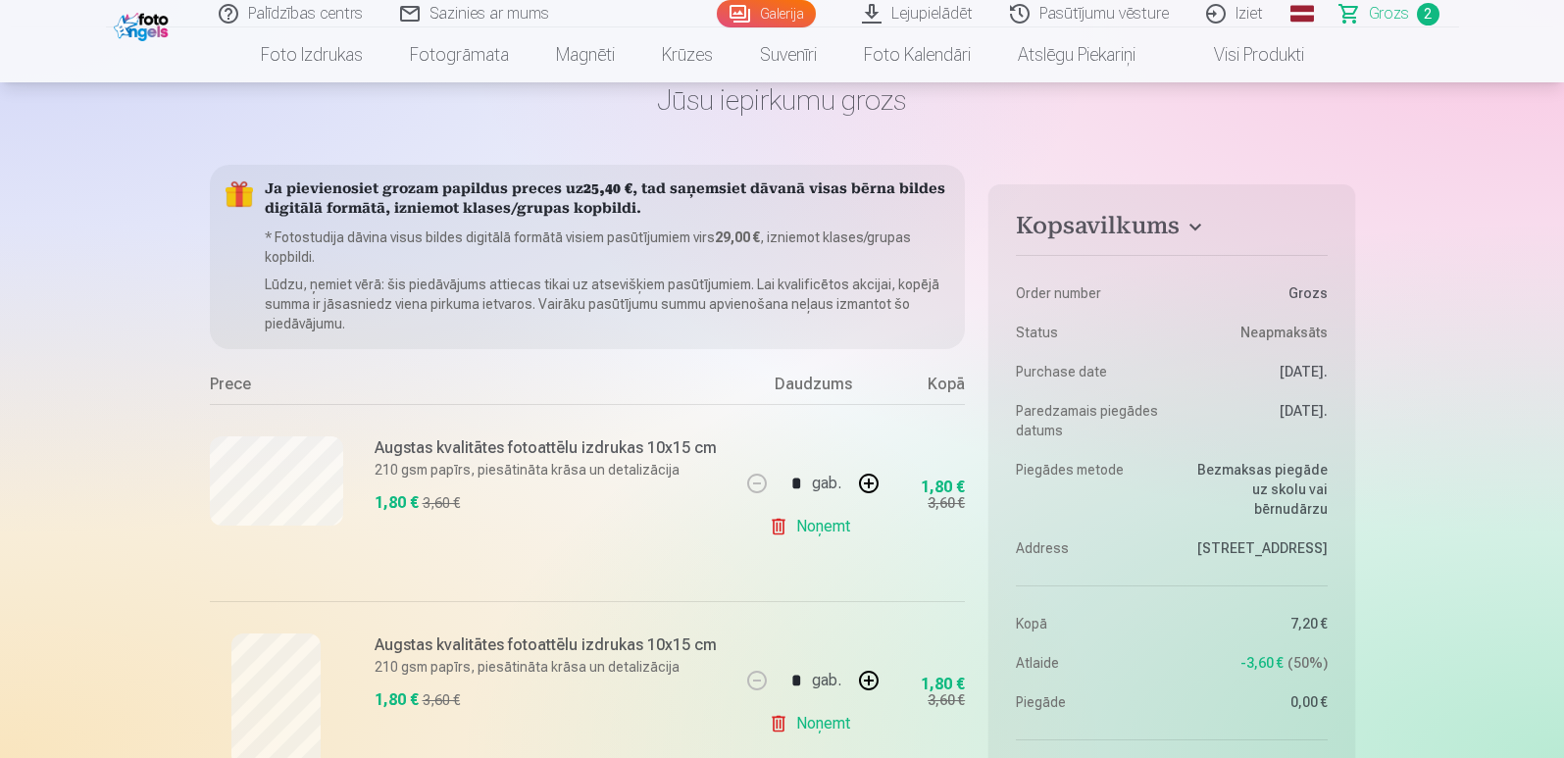
click at [874, 486] on button "button" at bounding box center [868, 483] width 47 height 47
type input "*"
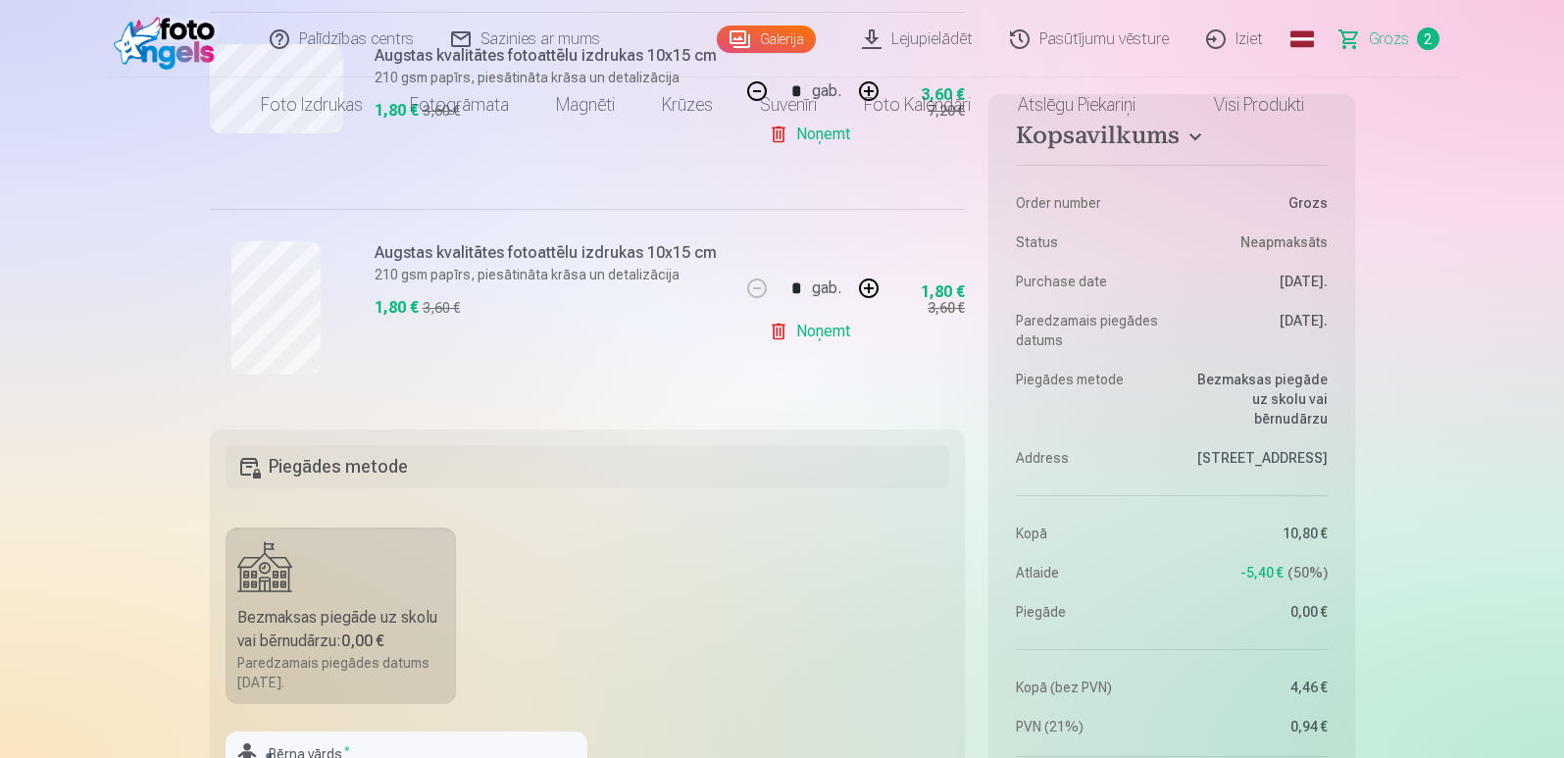
scroll to position [0, 0]
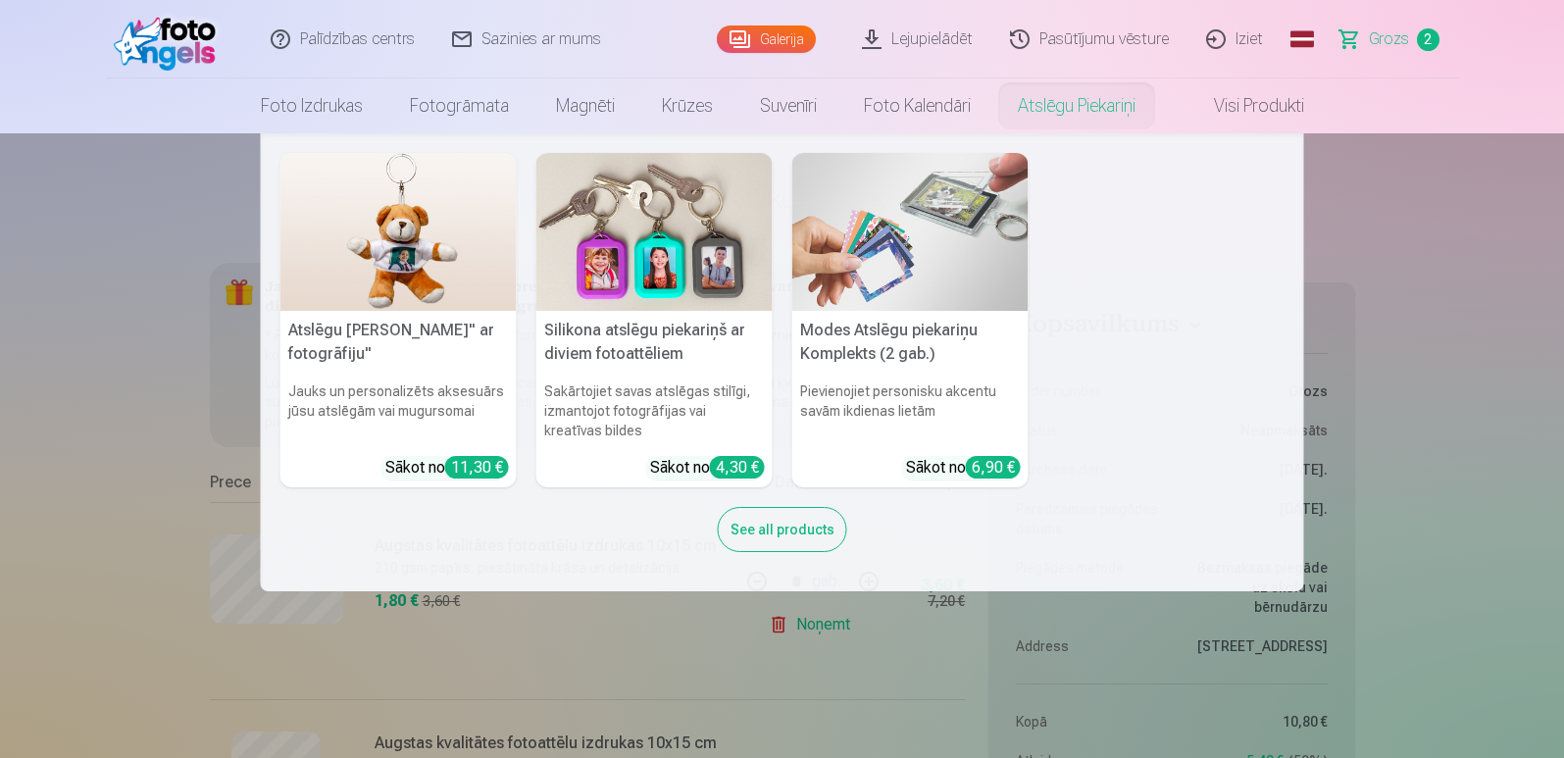
click at [1353, 232] on nav "Atslēgu piekariņš Lācītis" ar fotogrāfiju" Jauks un personalizēts aksesuārs jūs…" at bounding box center [782, 362] width 1564 height 458
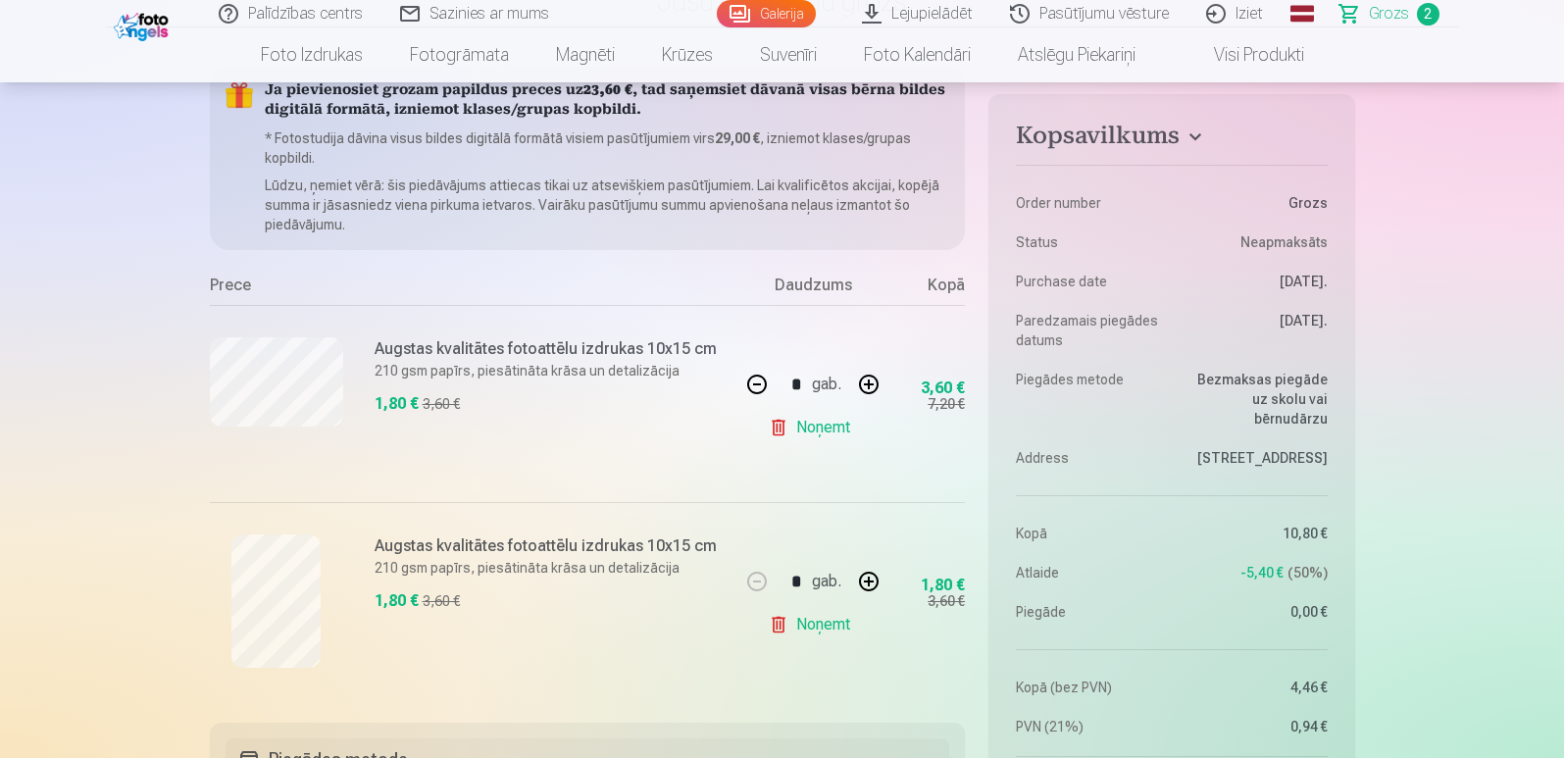
scroll to position [588, 0]
